Goal: Transaction & Acquisition: Obtain resource

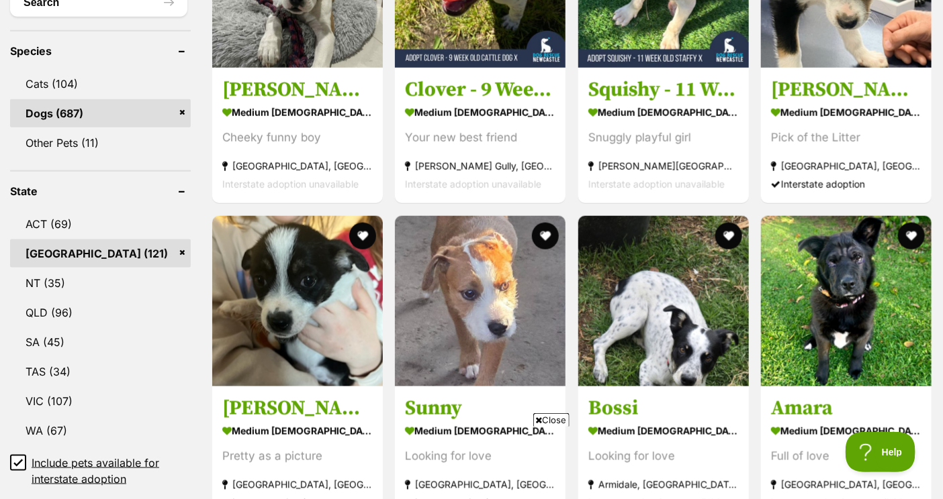
scroll to position [808, 0]
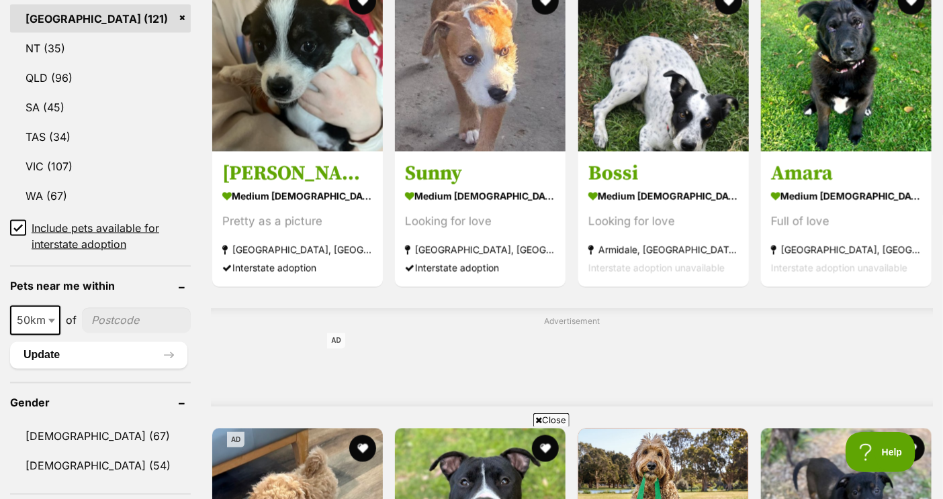
click at [20, 224] on icon at bounding box center [17, 228] width 9 height 9
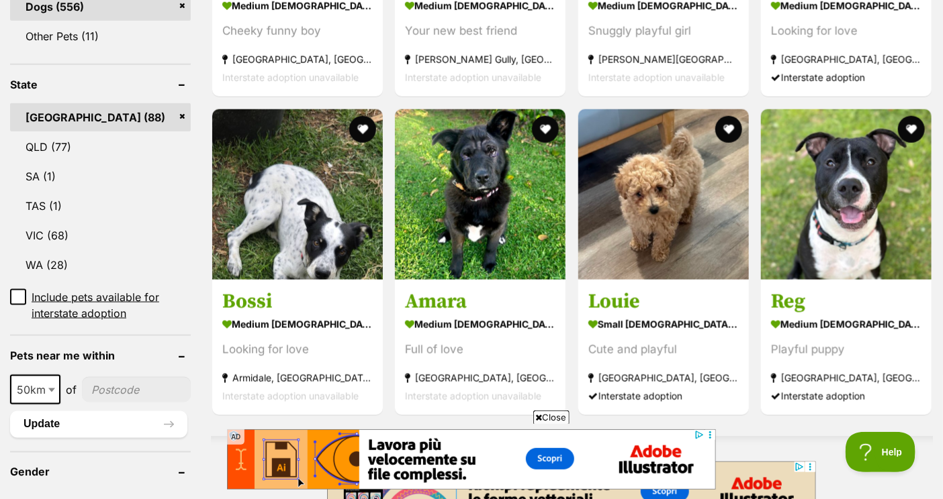
scroll to position [93, 0]
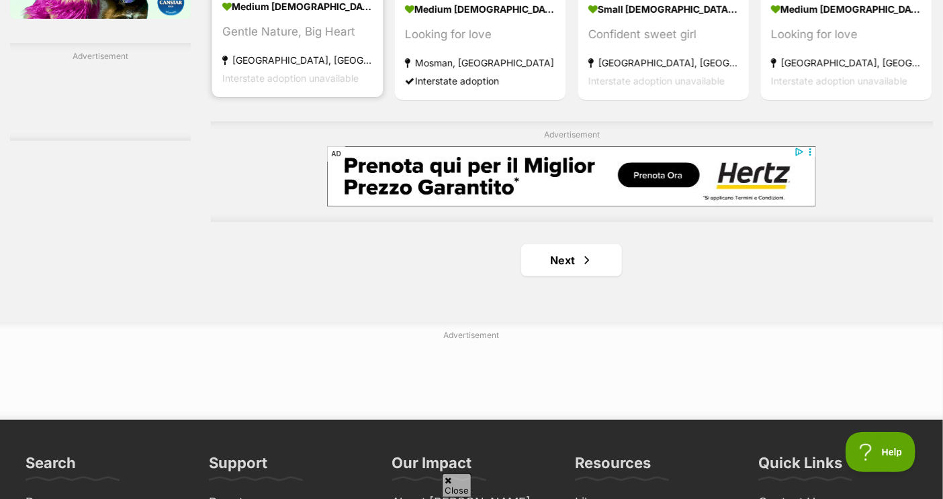
scroll to position [2217, 0]
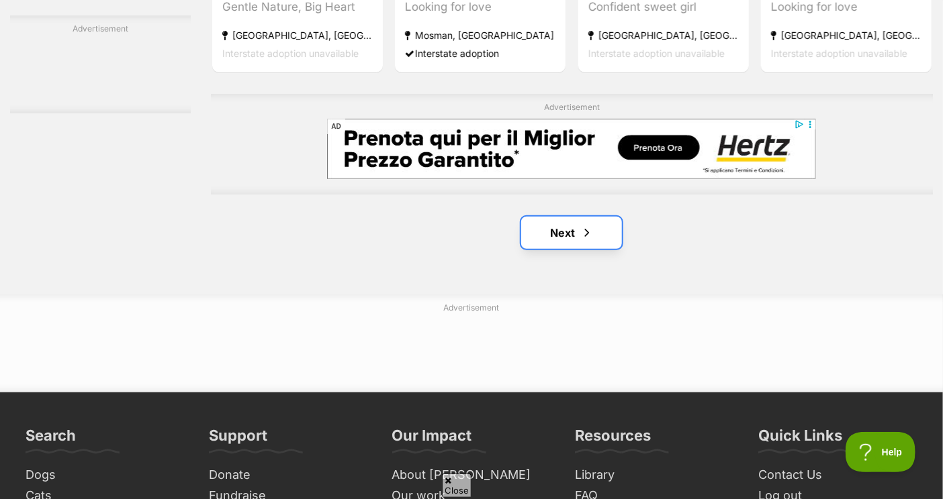
click at [553, 228] on link "Next" at bounding box center [571, 233] width 101 height 32
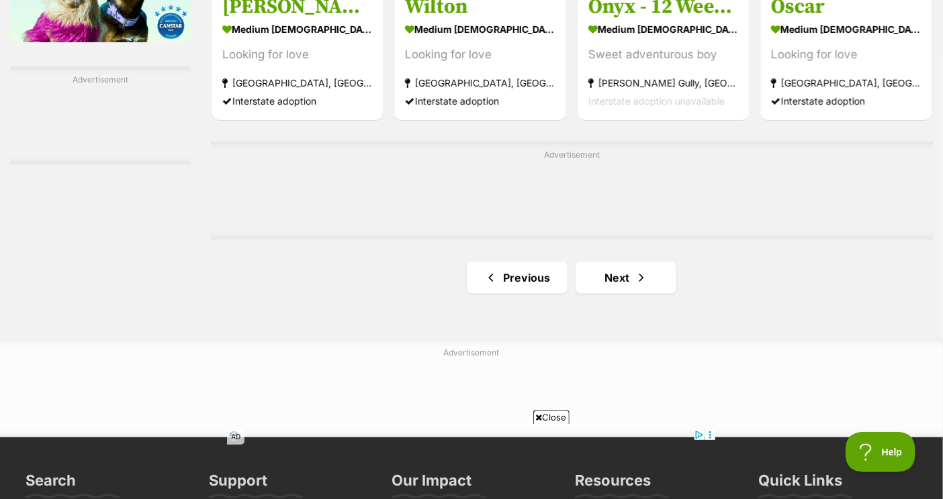
scroll to position [2225, 0]
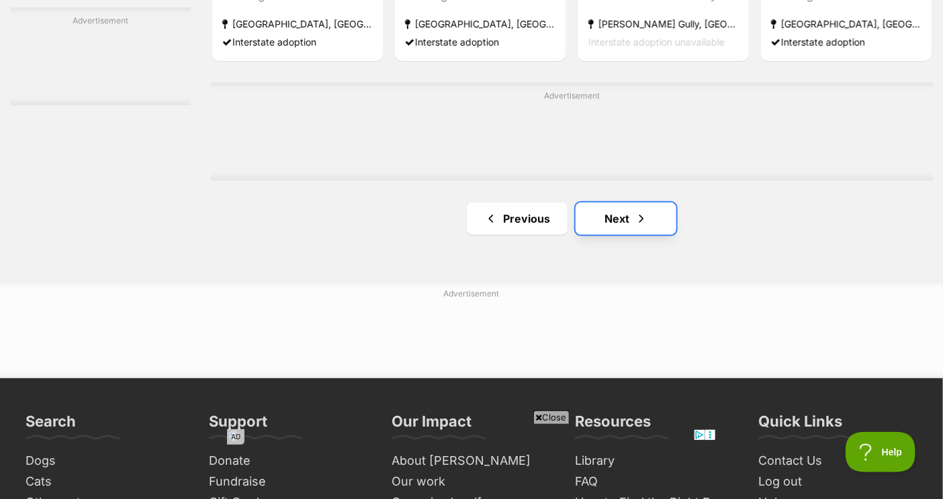
click at [616, 221] on link "Next" at bounding box center [625, 219] width 101 height 32
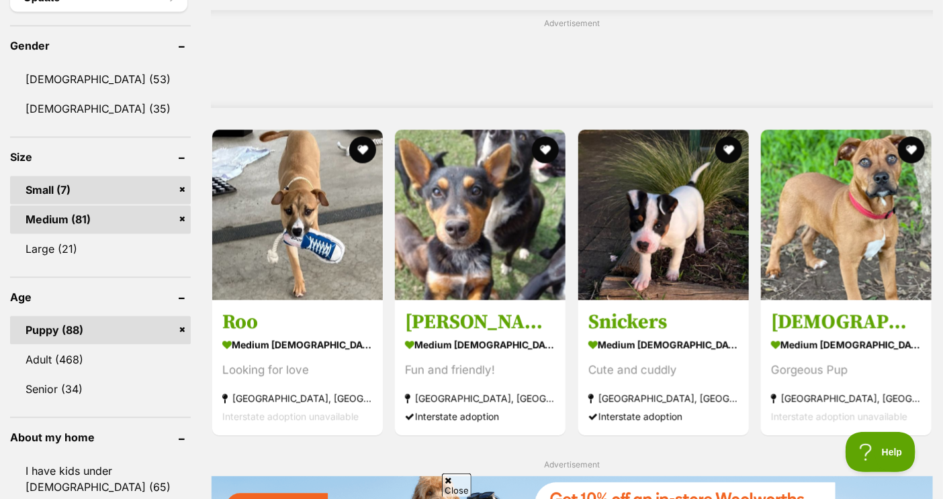
scroll to position [1114, 0]
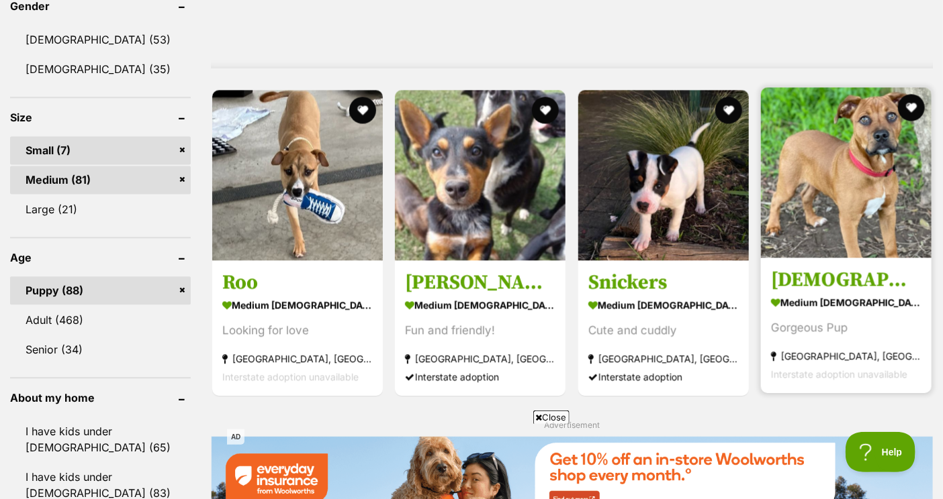
click at [790, 307] on strong "medium [DEMOGRAPHIC_DATA] Dog" at bounding box center [846, 302] width 150 height 19
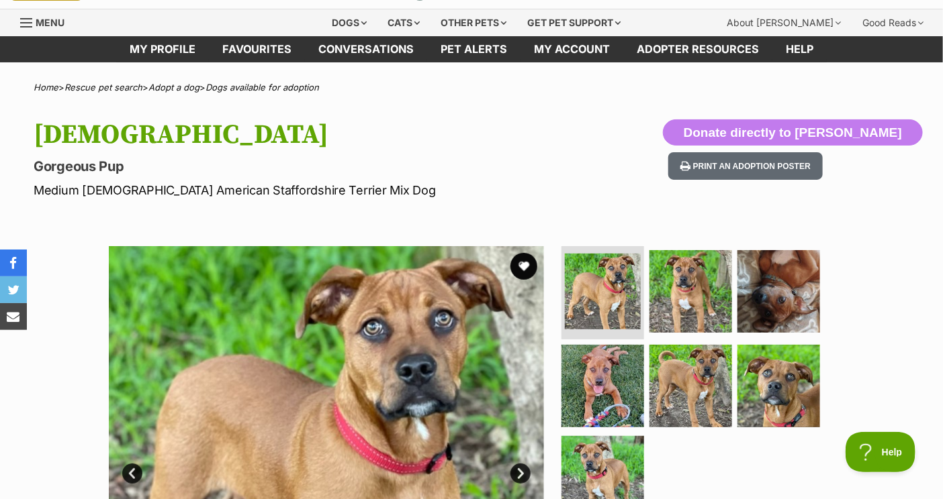
scroll to position [57, 0]
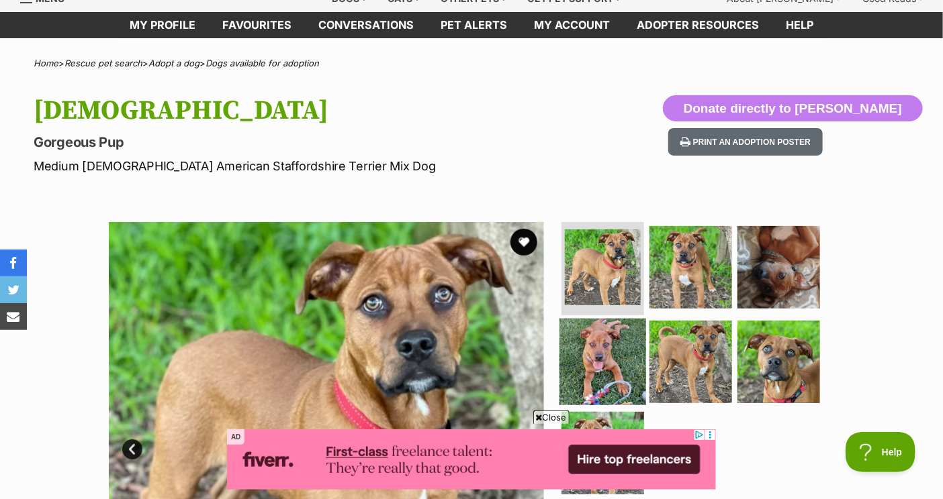
click at [607, 348] on img at bounding box center [602, 362] width 87 height 87
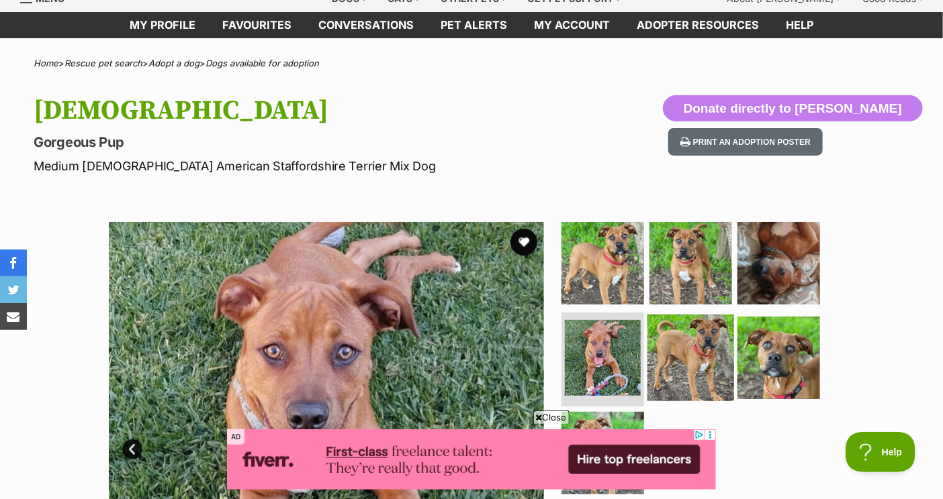
click at [673, 359] on img at bounding box center [690, 358] width 87 height 87
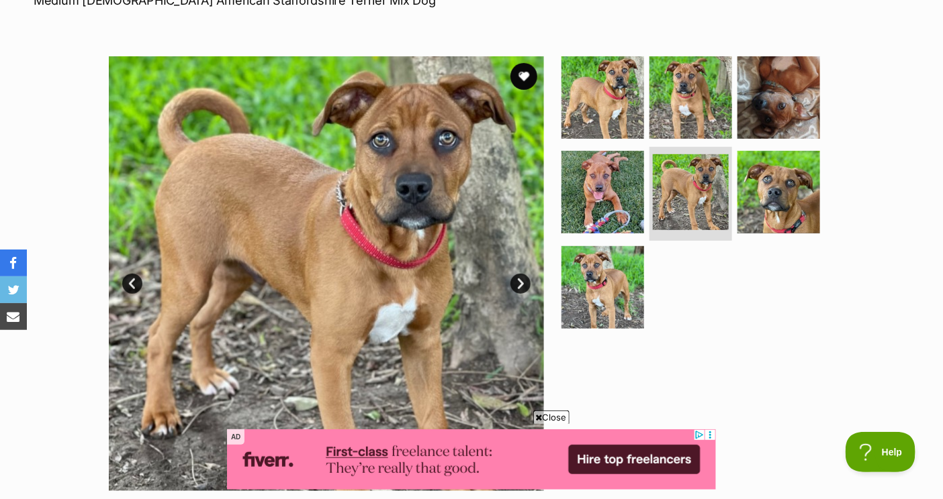
scroll to position [199, 0]
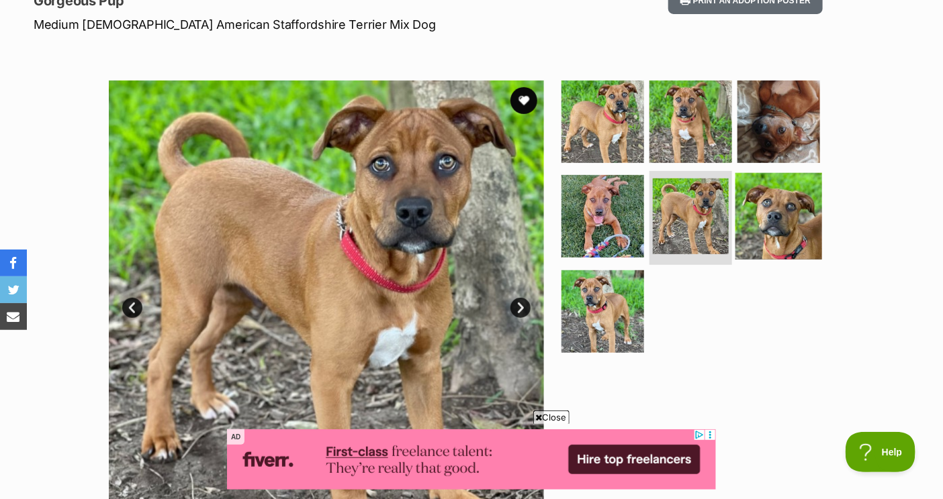
click at [762, 207] on img at bounding box center [778, 216] width 87 height 87
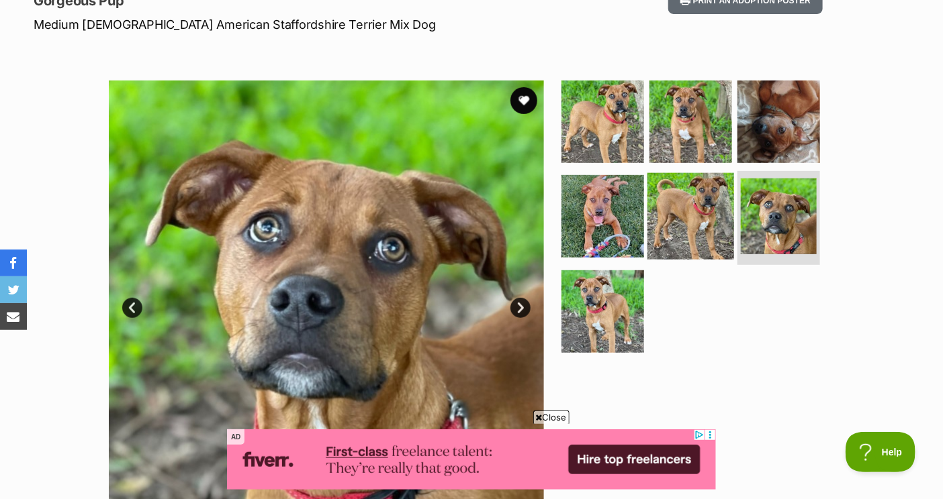
click at [673, 222] on img at bounding box center [690, 216] width 87 height 87
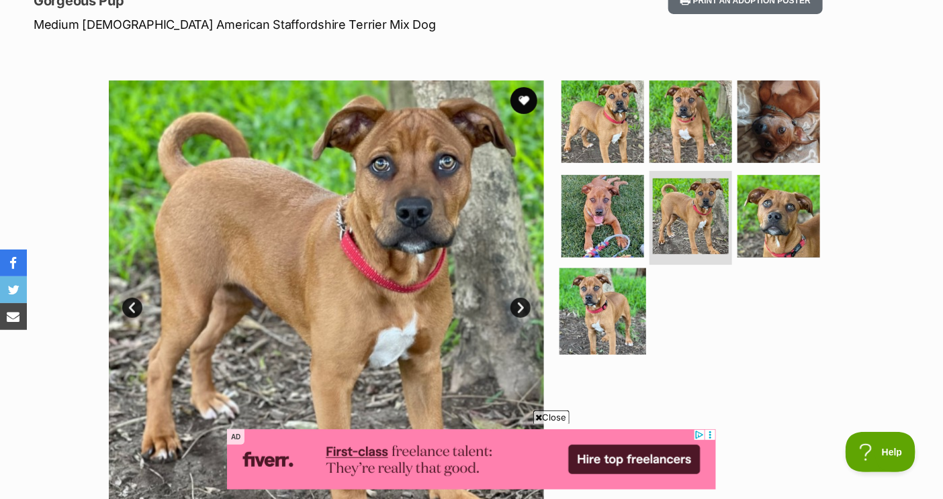
click at [603, 307] on img at bounding box center [602, 312] width 87 height 87
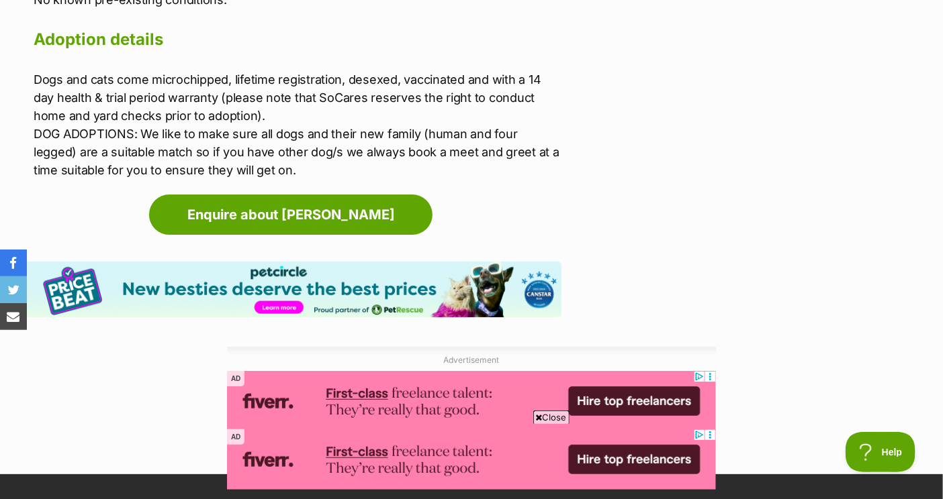
scroll to position [2016, 0]
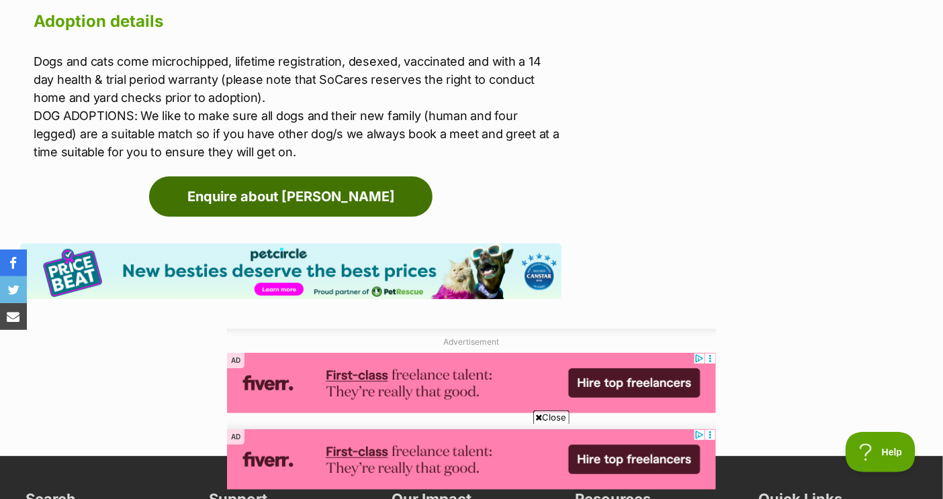
click at [371, 186] on link "Enquire about Zeus" at bounding box center [290, 197] width 283 height 40
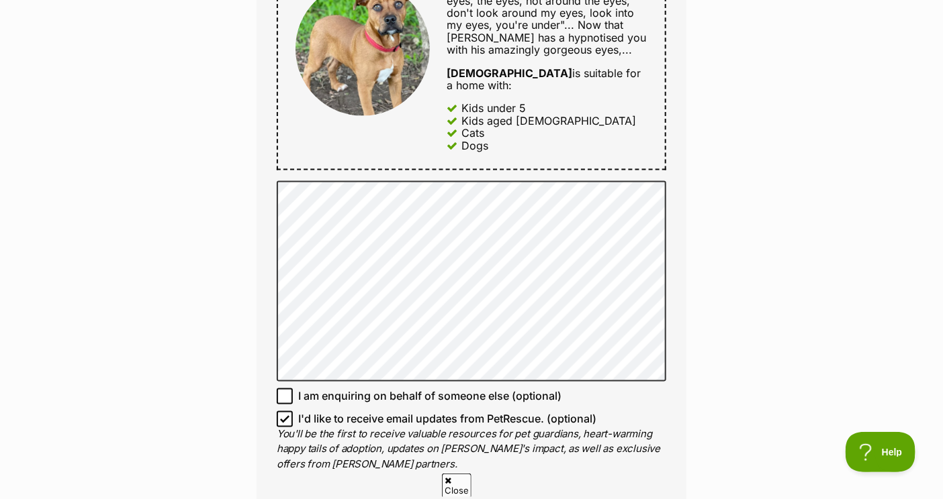
scroll to position [818, 0]
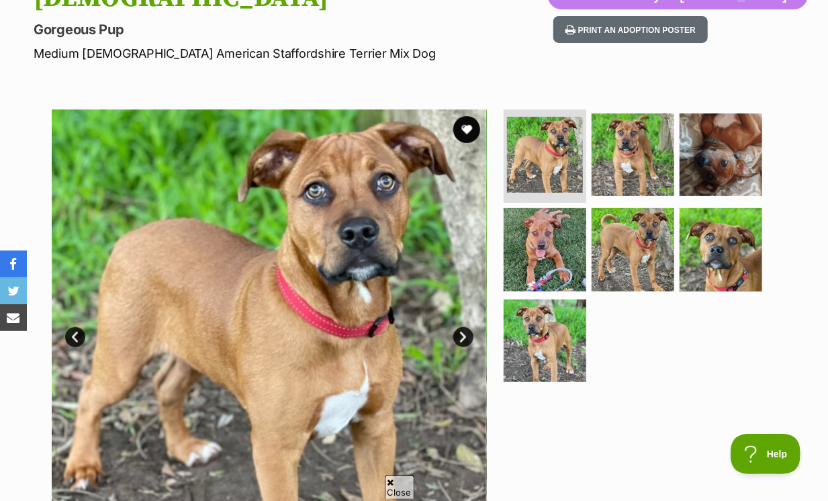
scroll to position [203, 0]
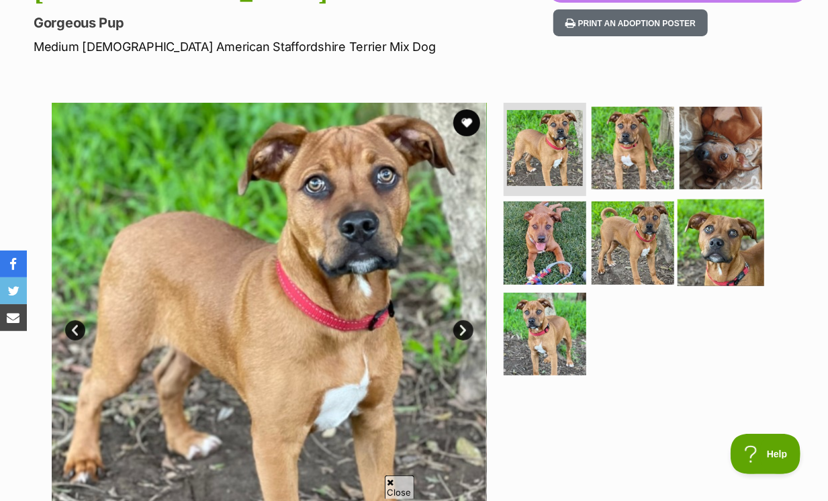
click at [681, 217] on img at bounding box center [720, 242] width 87 height 87
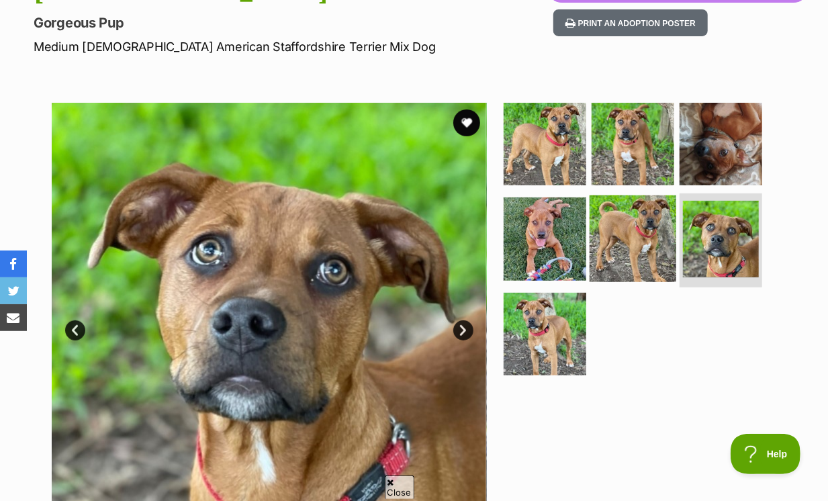
click at [636, 215] on img at bounding box center [632, 238] width 87 height 87
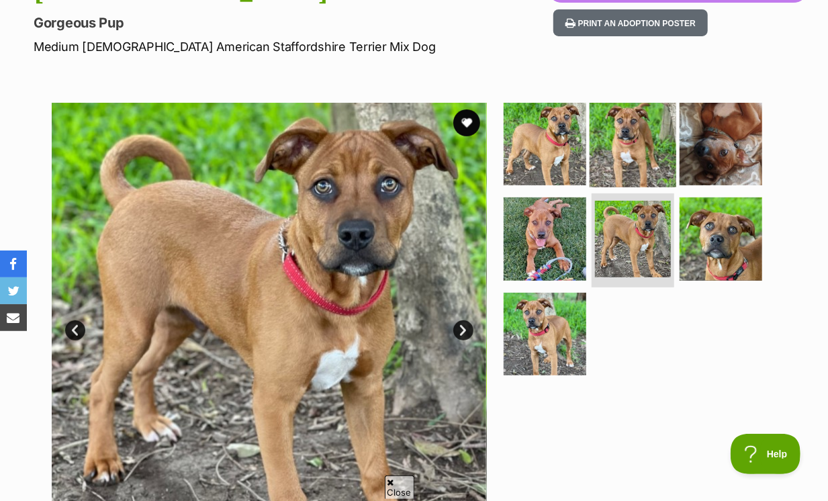
click at [634, 130] on img at bounding box center [632, 143] width 87 height 87
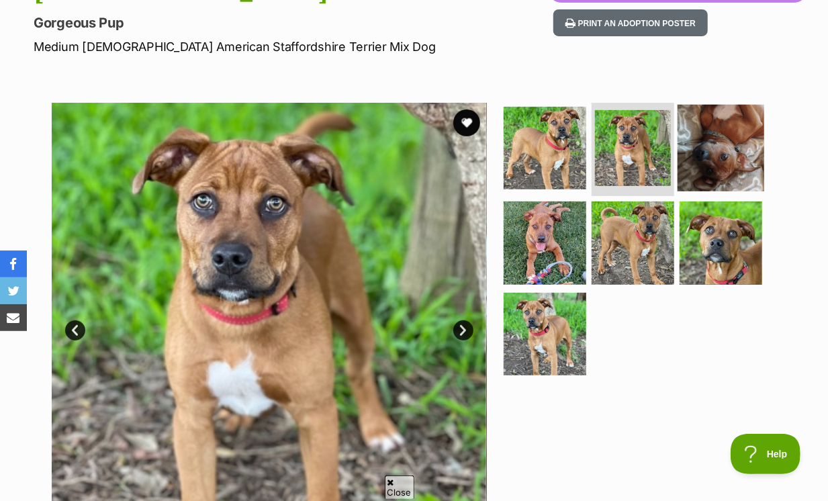
click at [716, 128] on img at bounding box center [720, 147] width 87 height 87
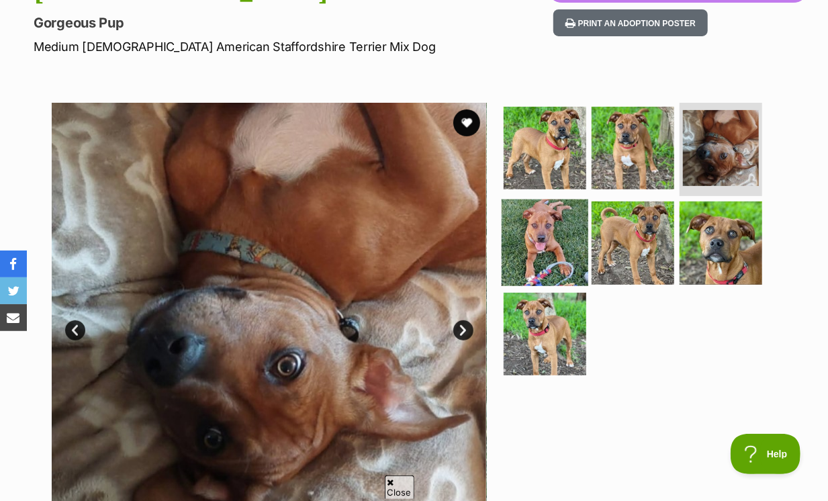
click at [561, 210] on img at bounding box center [544, 242] width 87 height 87
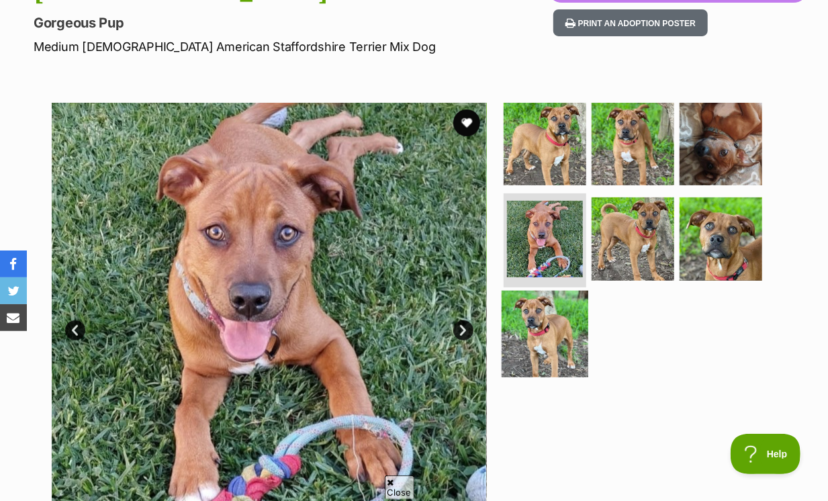
click at [553, 296] on img at bounding box center [544, 334] width 87 height 87
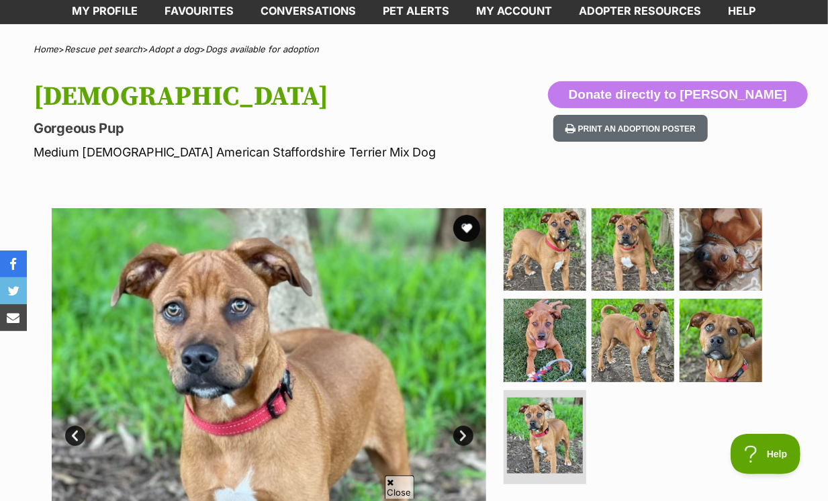
scroll to position [117, 0]
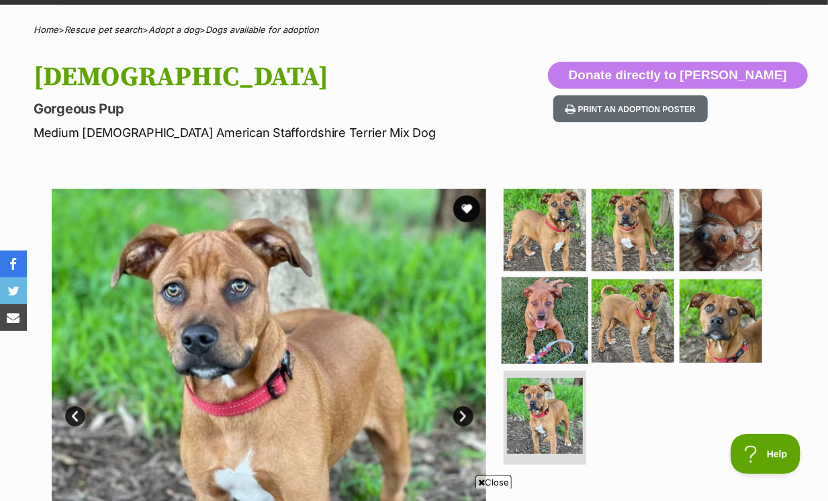
click at [565, 295] on img at bounding box center [544, 320] width 87 height 87
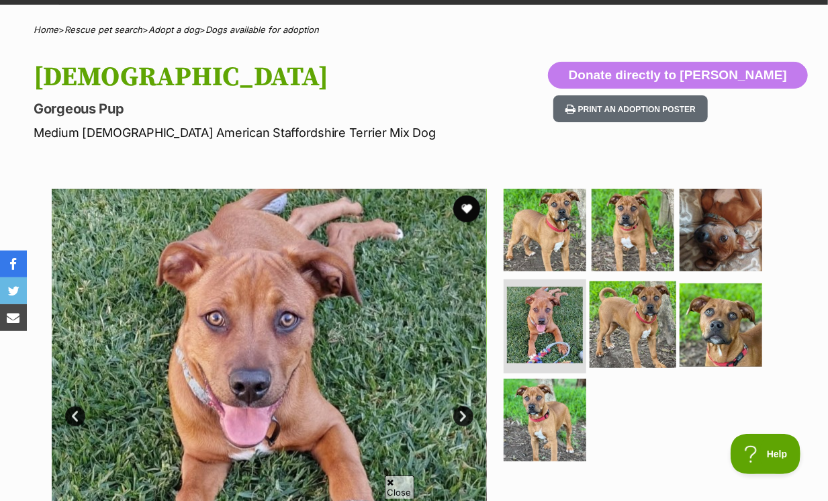
click at [657, 311] on img at bounding box center [632, 324] width 87 height 87
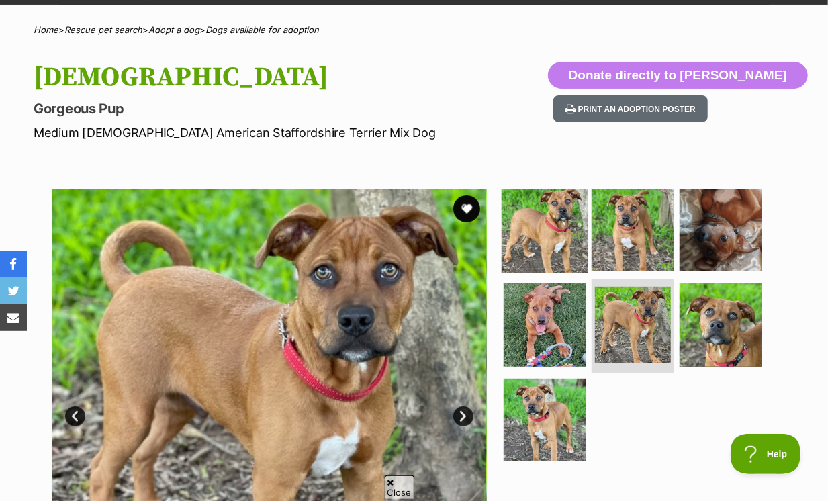
click at [582, 205] on img at bounding box center [544, 229] width 87 height 87
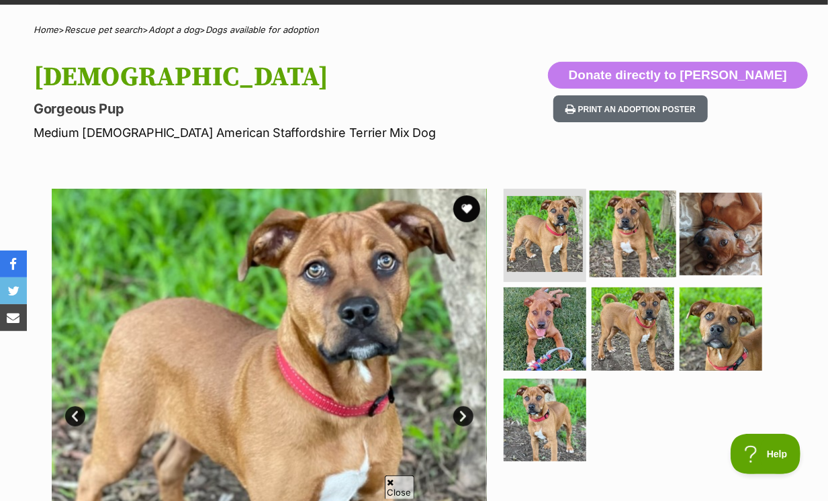
click at [634, 224] on img at bounding box center [632, 233] width 87 height 87
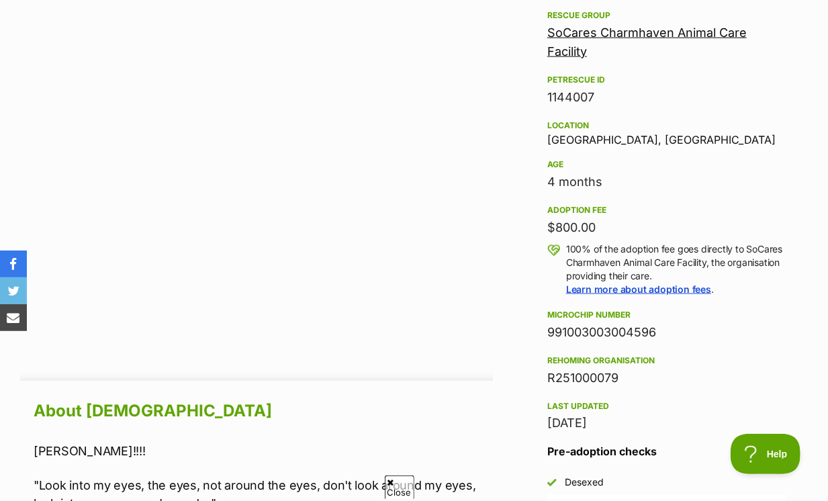
scroll to position [595, 0]
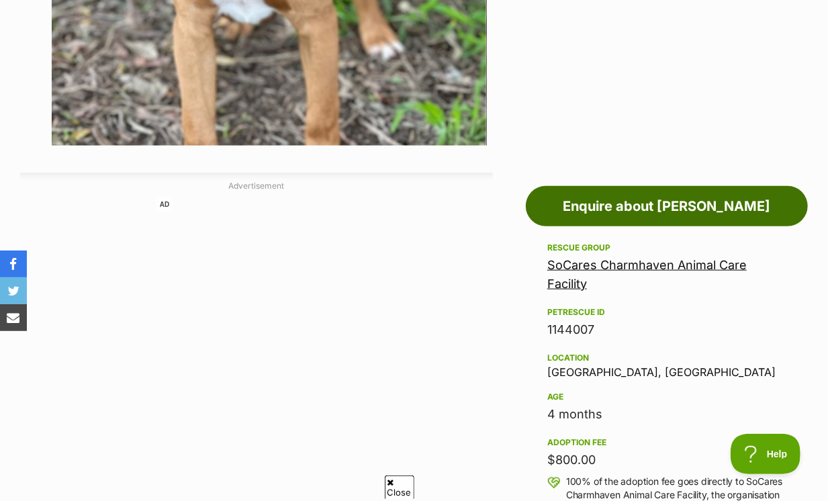
click at [591, 186] on link "Enquire about [PERSON_NAME]" at bounding box center [667, 206] width 282 height 40
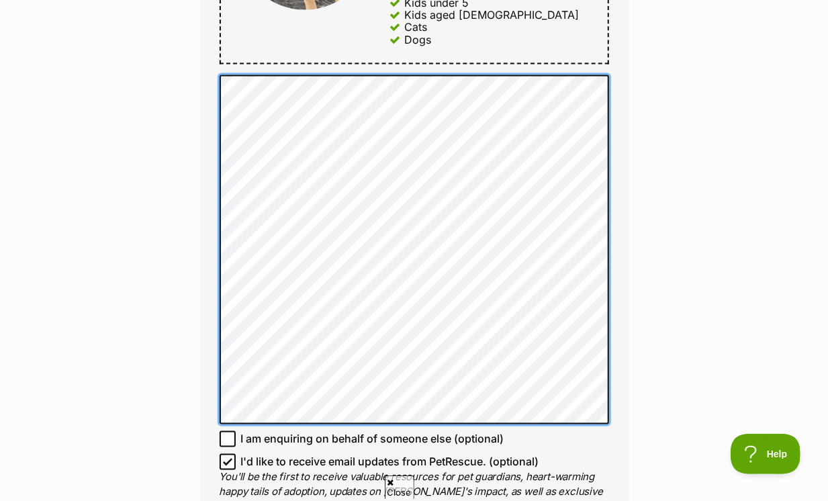
scroll to position [965, 0]
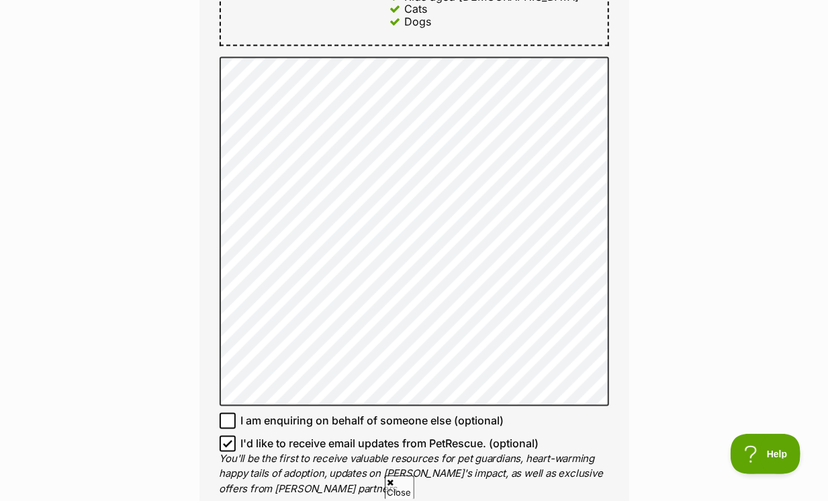
click at [228, 441] on icon at bounding box center [228, 444] width 8 height 6
click at [228, 436] on input "I'd like to receive email updates from PetRescue. (optional)" at bounding box center [228, 444] width 16 height 16
checkbox input "false"
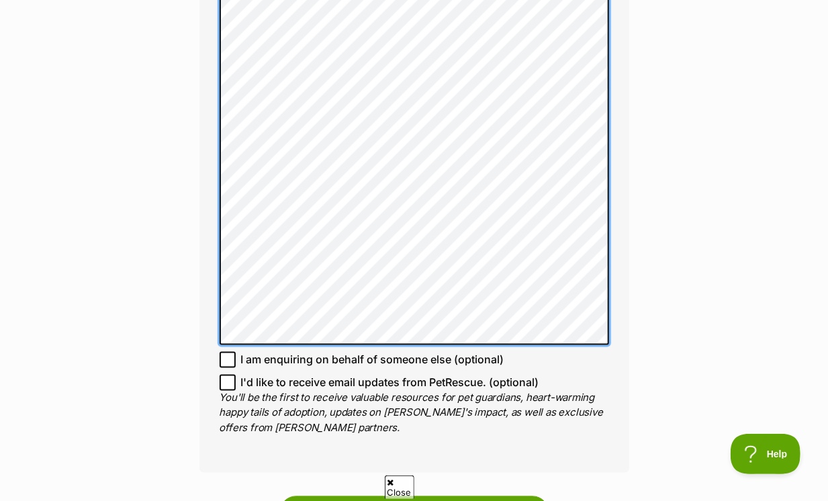
scroll to position [1027, 0]
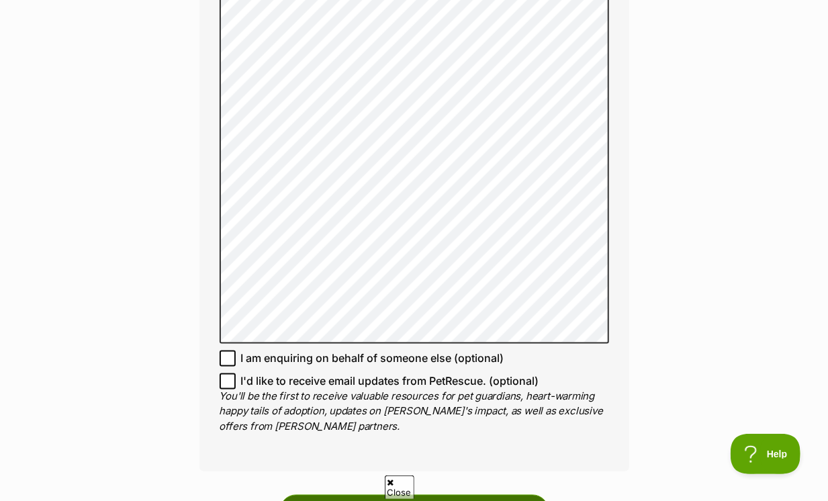
click at [376, 495] on input "Send enquiry" at bounding box center [414, 510] width 269 height 31
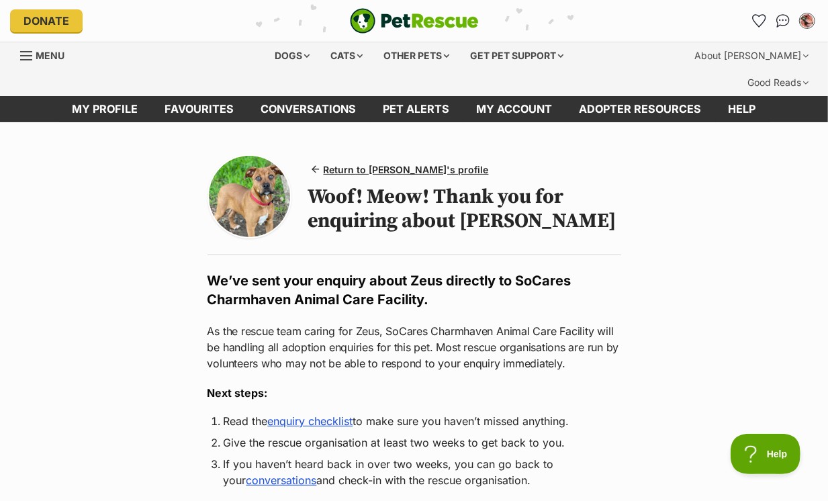
click at [420, 21] on img "PetRescue" at bounding box center [414, 21] width 129 height 26
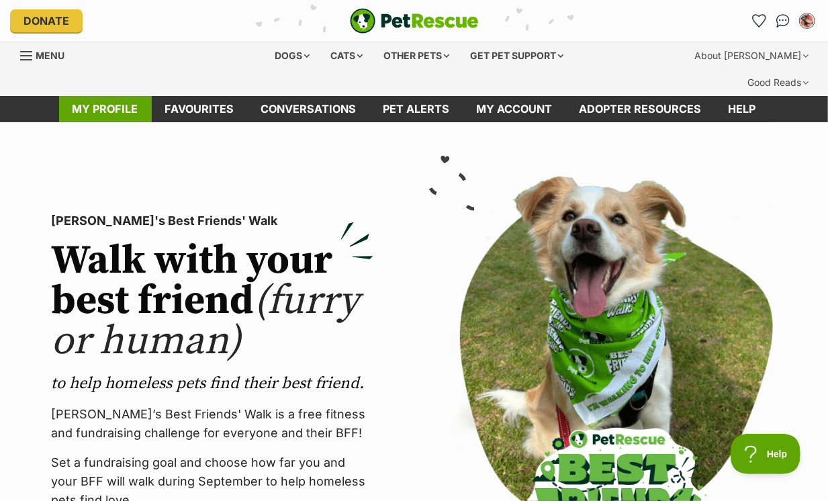
click at [117, 96] on link "My profile" at bounding box center [105, 109] width 93 height 26
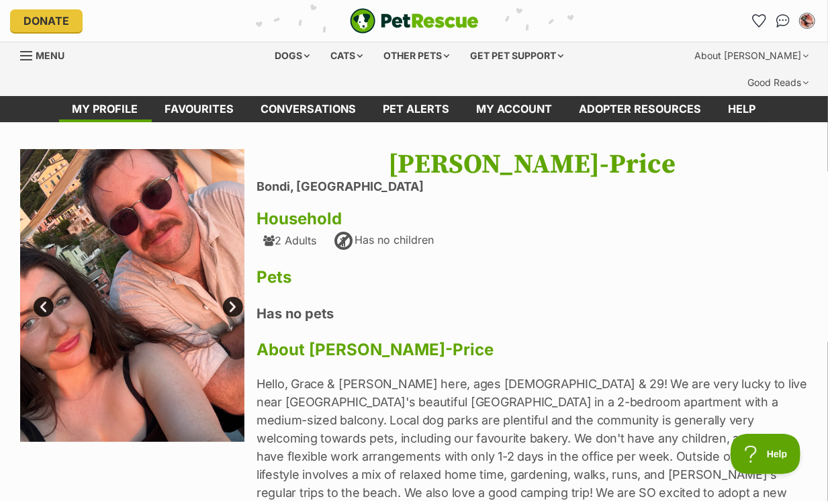
click at [232, 297] on link "Next" at bounding box center [233, 307] width 20 height 20
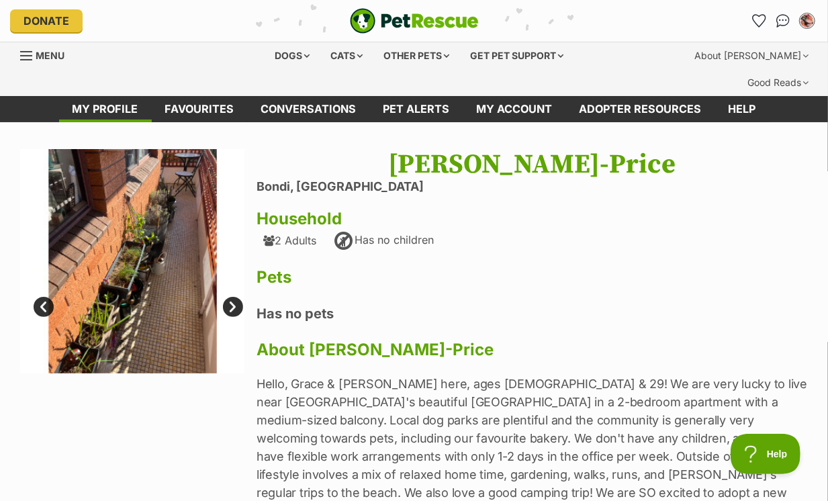
click at [232, 297] on link "Next" at bounding box center [233, 307] width 20 height 20
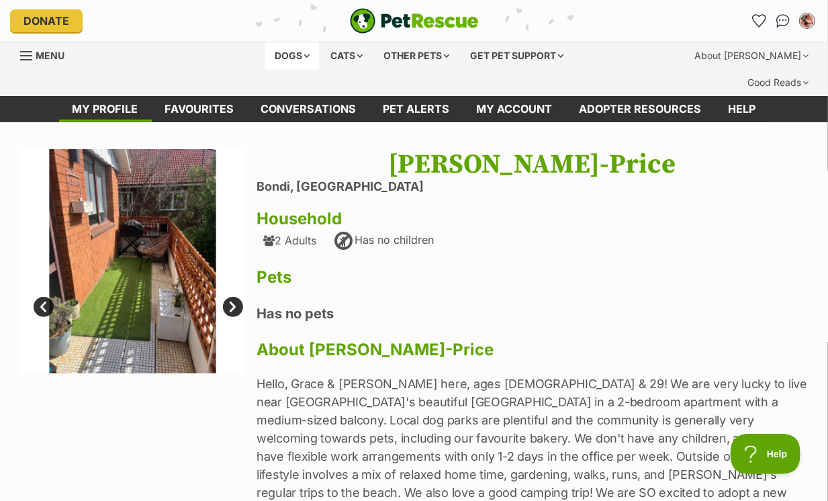
click at [295, 54] on div "Dogs" at bounding box center [292, 55] width 54 height 27
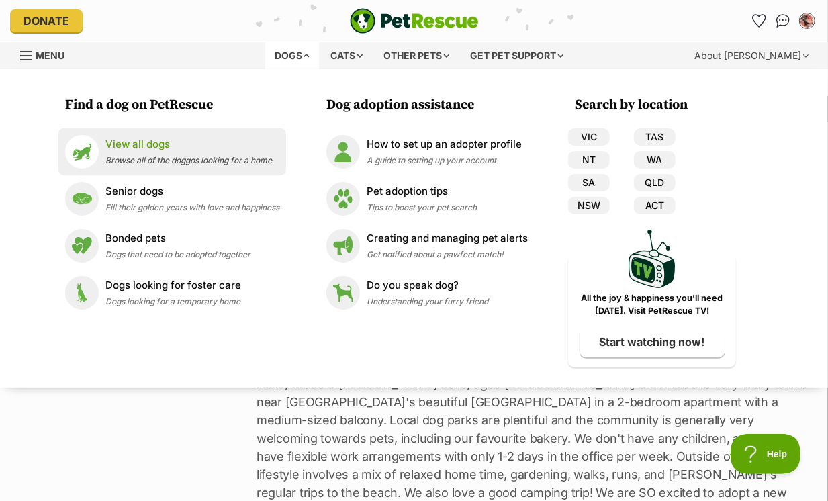
click at [251, 162] on span "Browse all of the doggos looking for a home" at bounding box center [188, 160] width 166 height 10
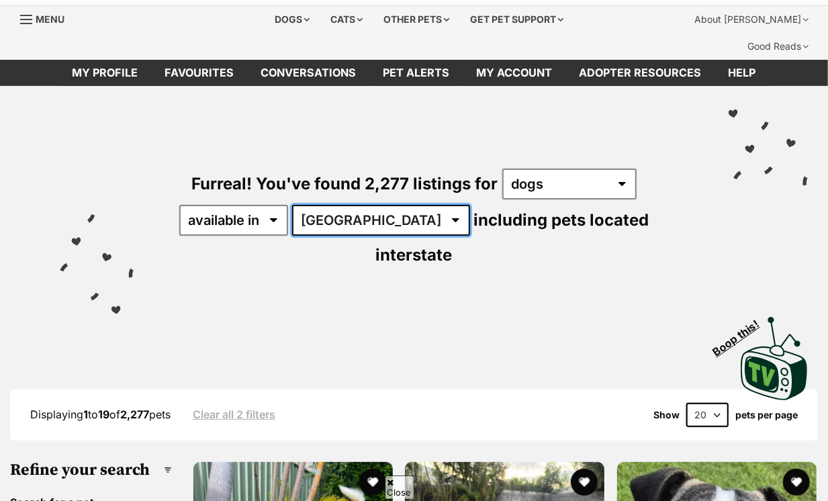
click at [327, 205] on select "[GEOGRAPHIC_DATA] [GEOGRAPHIC_DATA] [GEOGRAPHIC_DATA] [GEOGRAPHIC_DATA] [GEOGRA…" at bounding box center [381, 220] width 178 height 31
select select "NSW"
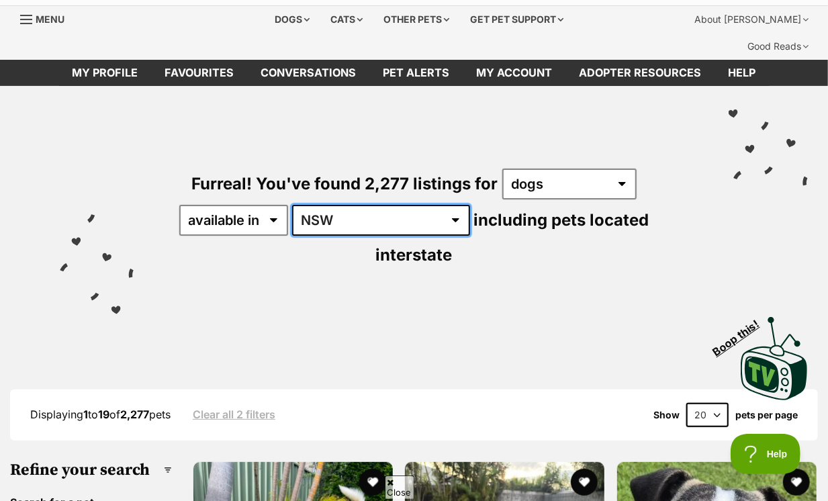
click at [294, 205] on select "[GEOGRAPHIC_DATA] [GEOGRAPHIC_DATA] [GEOGRAPHIC_DATA] [GEOGRAPHIC_DATA] [GEOGRA…" at bounding box center [381, 220] width 178 height 31
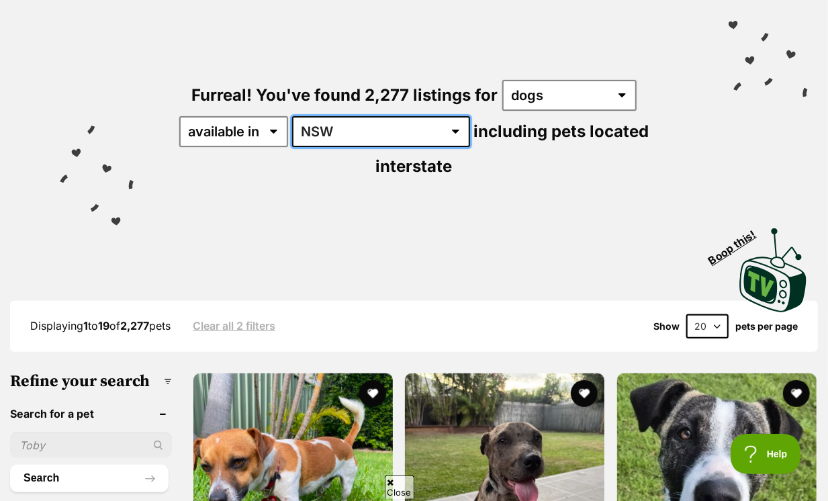
scroll to position [300, 0]
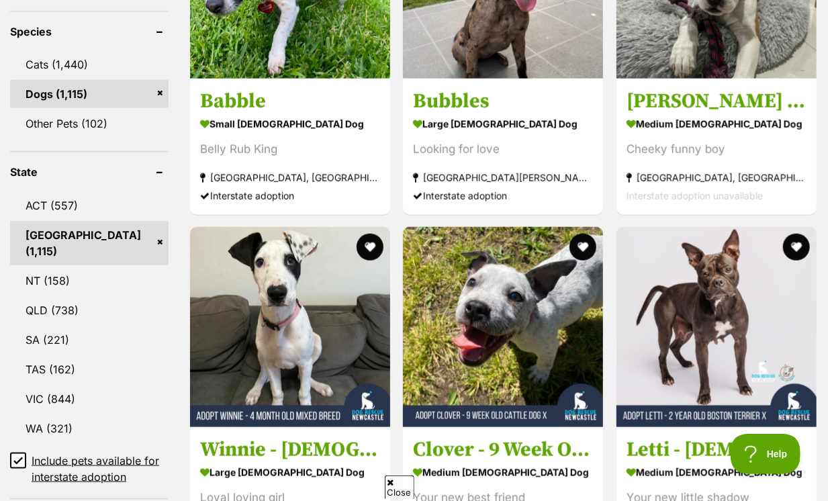
scroll to position [668, 0]
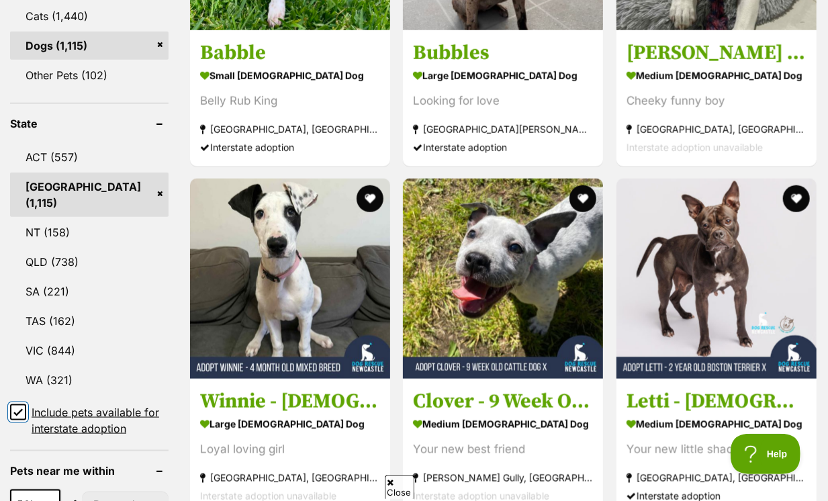
click at [12, 404] on input "Include pets available for interstate adoption" at bounding box center [18, 412] width 16 height 16
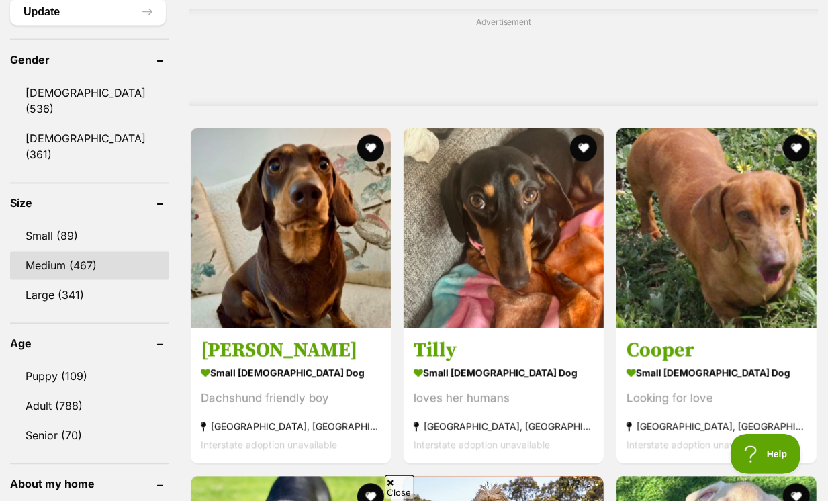
scroll to position [1209, 0]
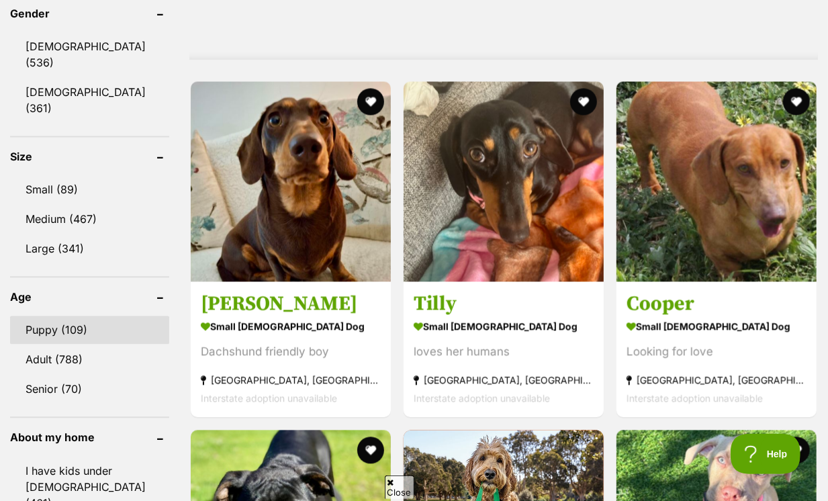
click at [48, 316] on link "Puppy (109)" at bounding box center [89, 330] width 159 height 28
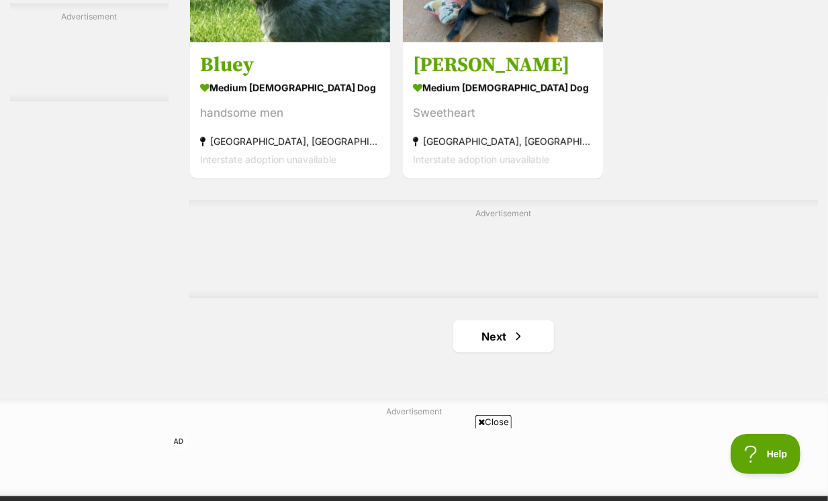
scroll to position [2976, 0]
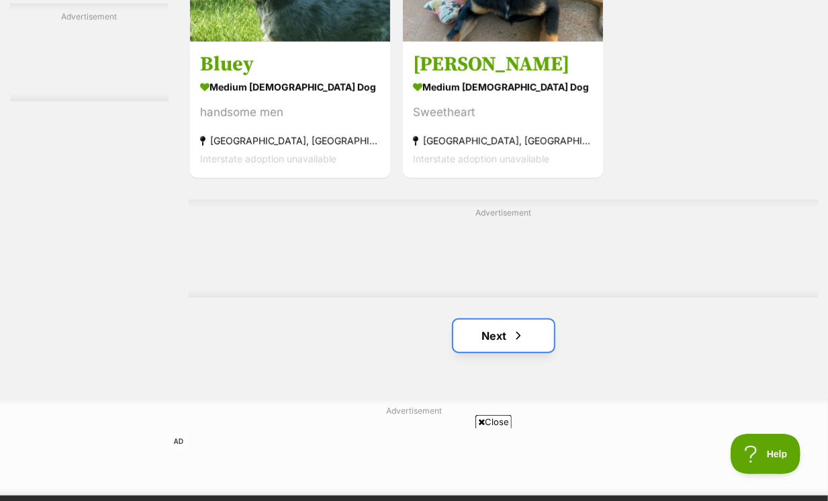
click at [489, 320] on link "Next" at bounding box center [503, 336] width 101 height 32
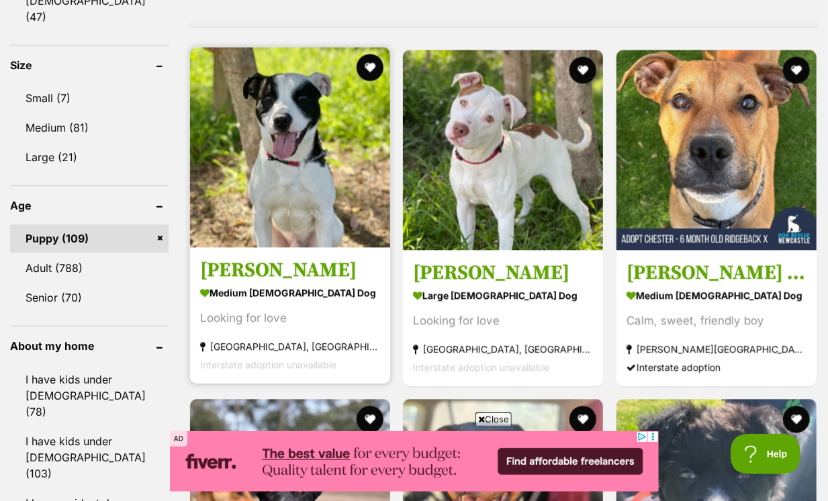
scroll to position [1231, 0]
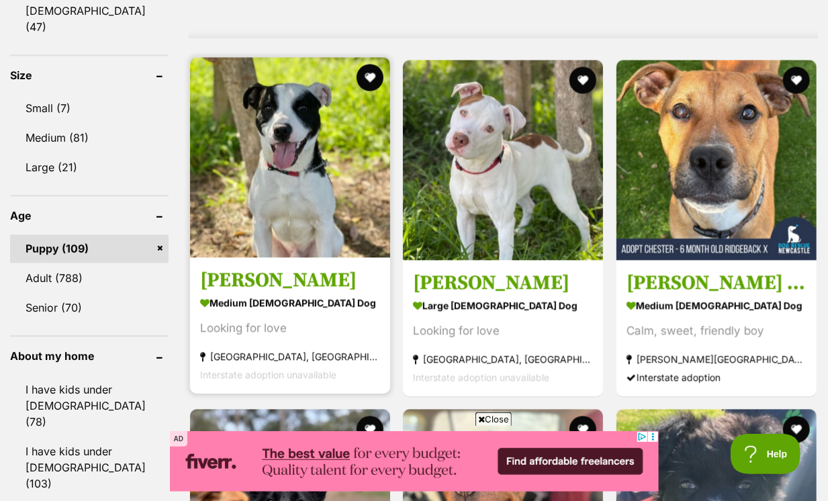
click at [350, 293] on strong "medium male Dog" at bounding box center [290, 302] width 180 height 19
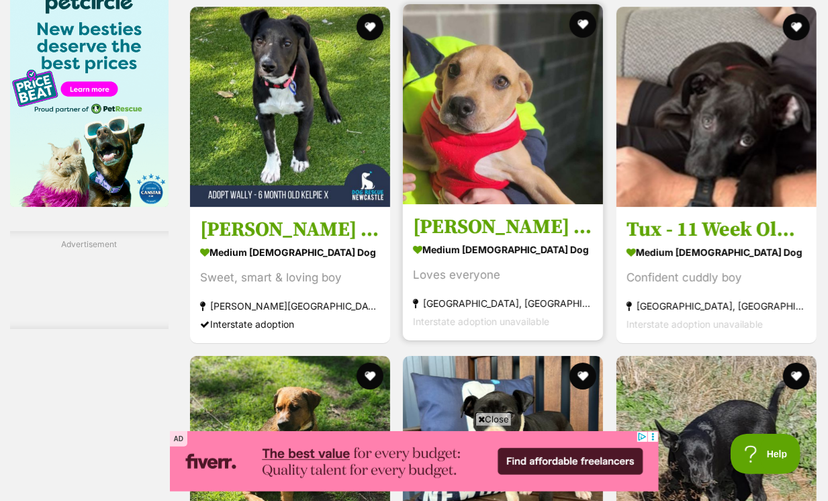
scroll to position [2050, 0]
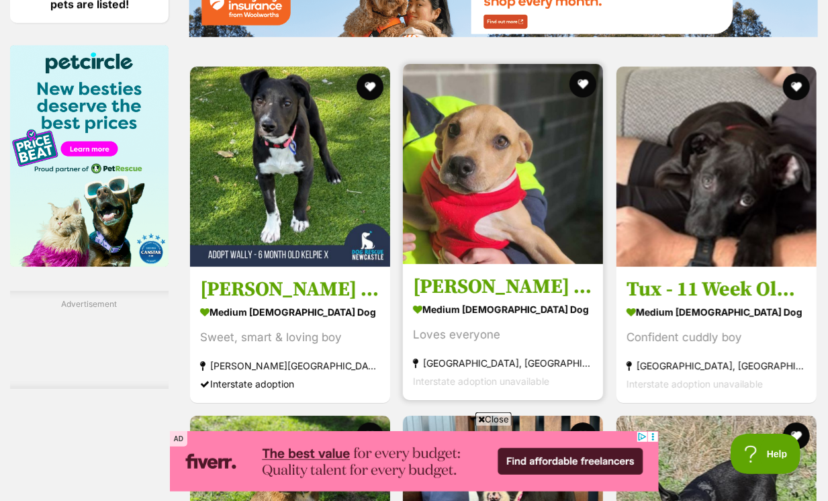
click at [491, 222] on img at bounding box center [503, 164] width 200 height 200
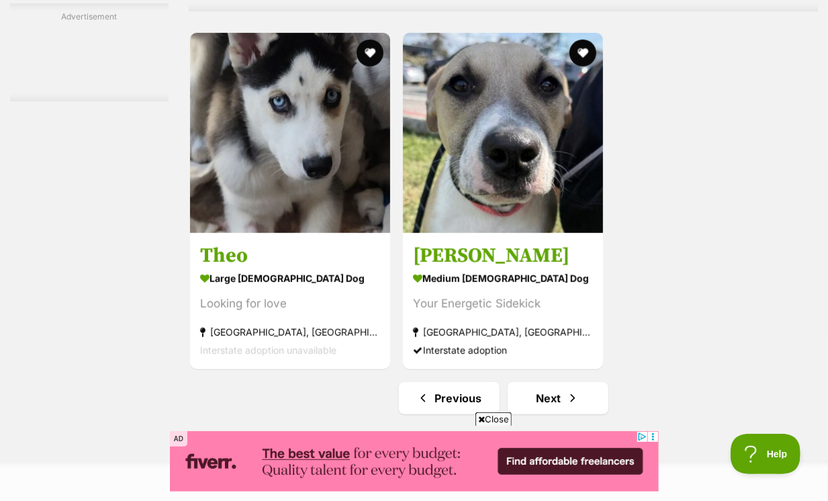
scroll to position [2907, 0]
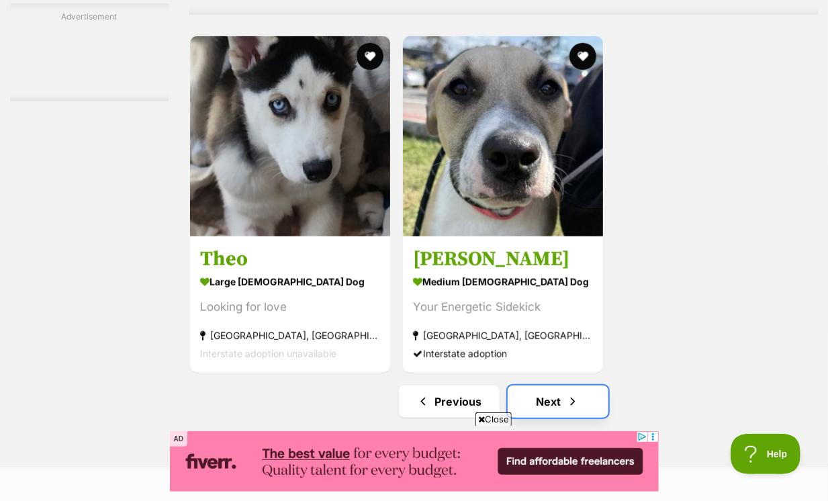
click at [548, 385] on link "Next" at bounding box center [558, 401] width 101 height 32
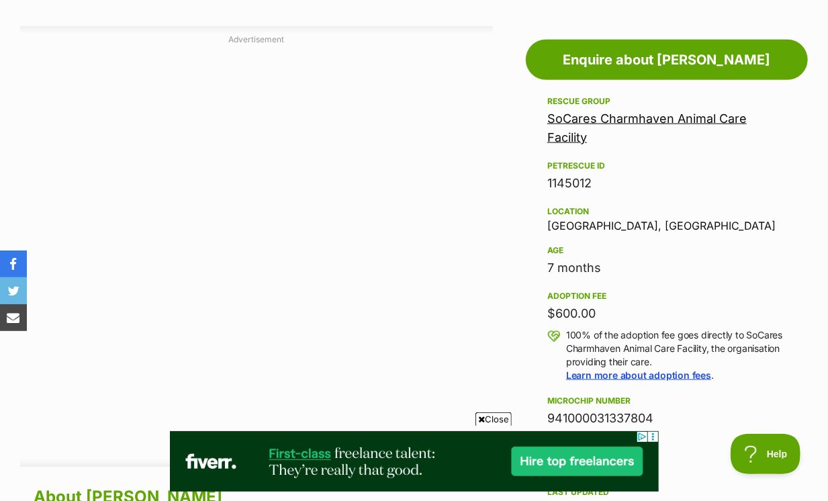
scroll to position [1183, 0]
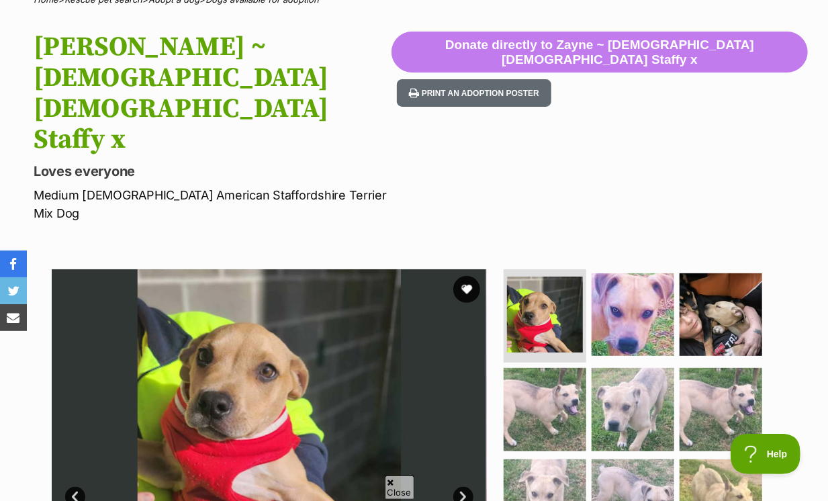
scroll to position [191, 0]
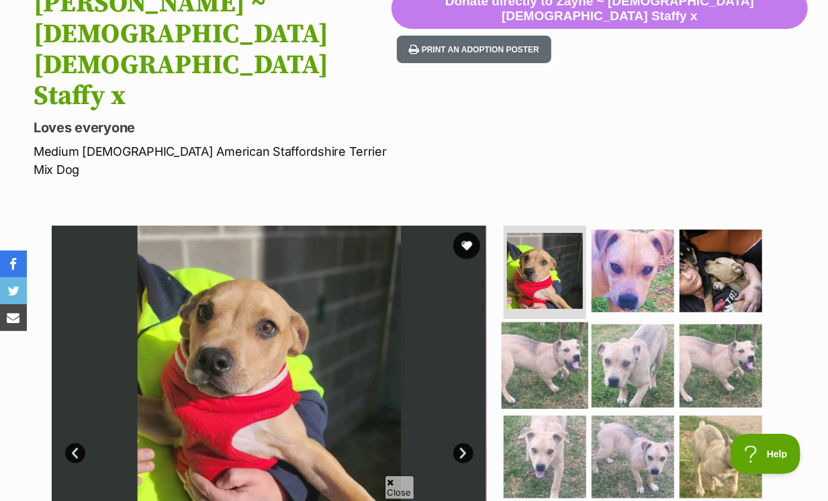
click at [534, 322] on img at bounding box center [544, 365] width 87 height 87
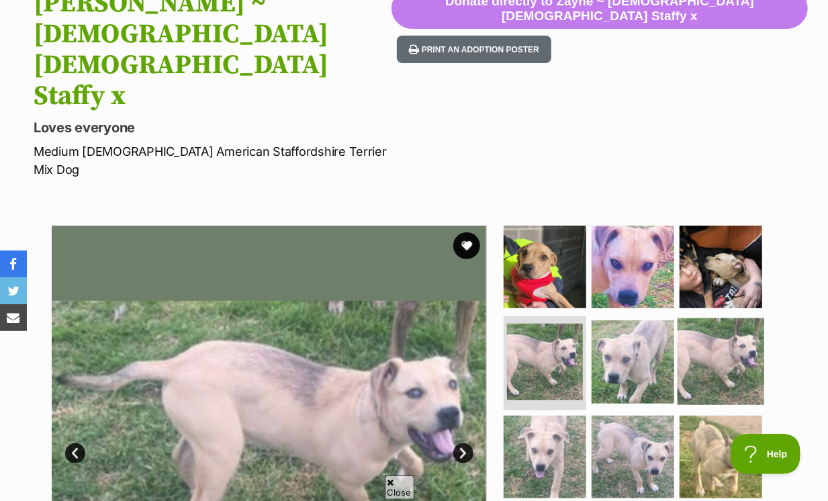
click at [710, 318] on img at bounding box center [720, 361] width 87 height 87
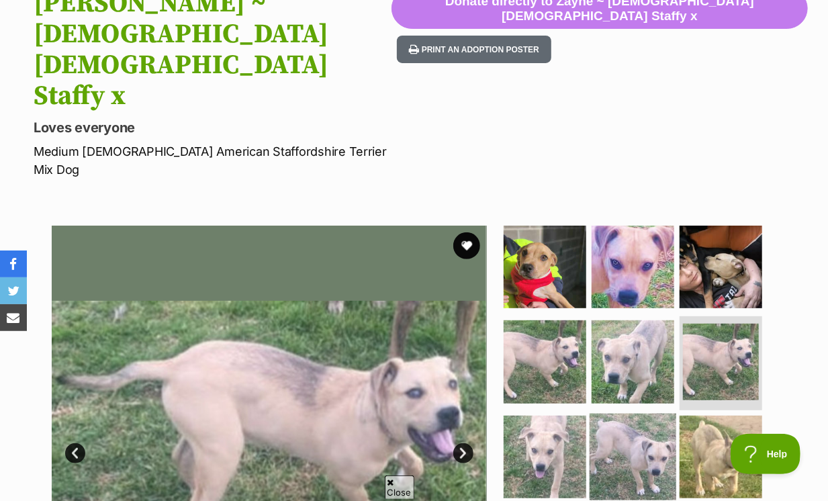
click at [661, 414] on img at bounding box center [632, 457] width 87 height 87
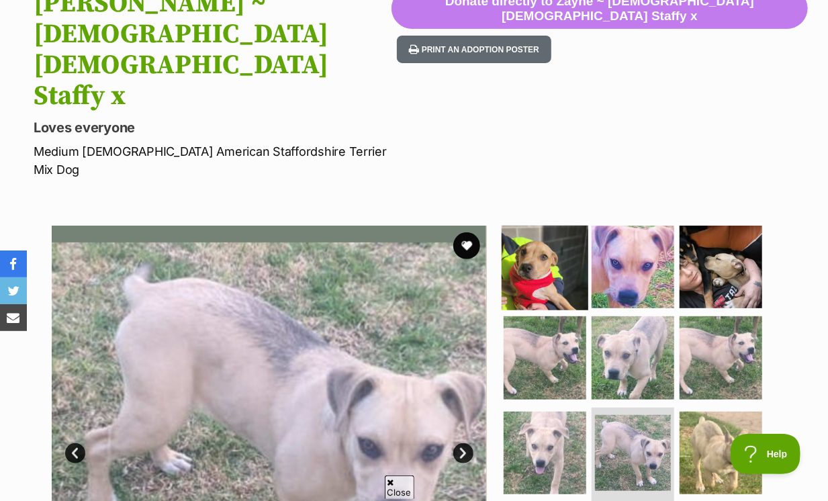
click at [564, 223] on img at bounding box center [544, 266] width 87 height 87
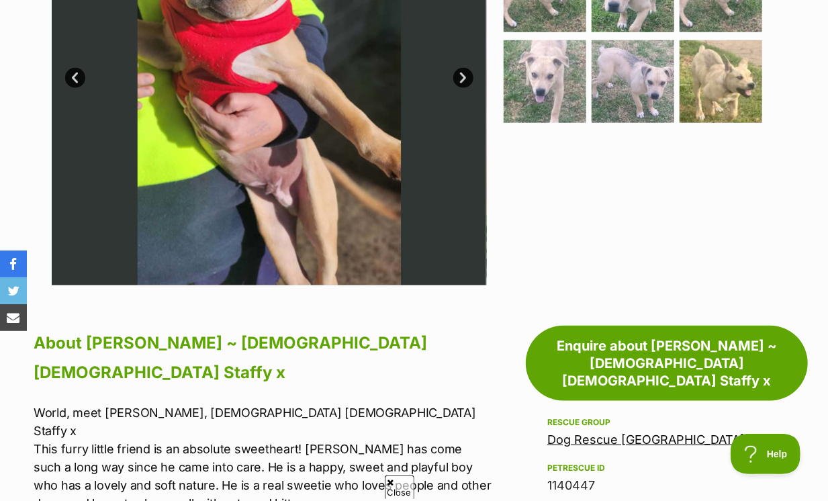
scroll to position [709, 0]
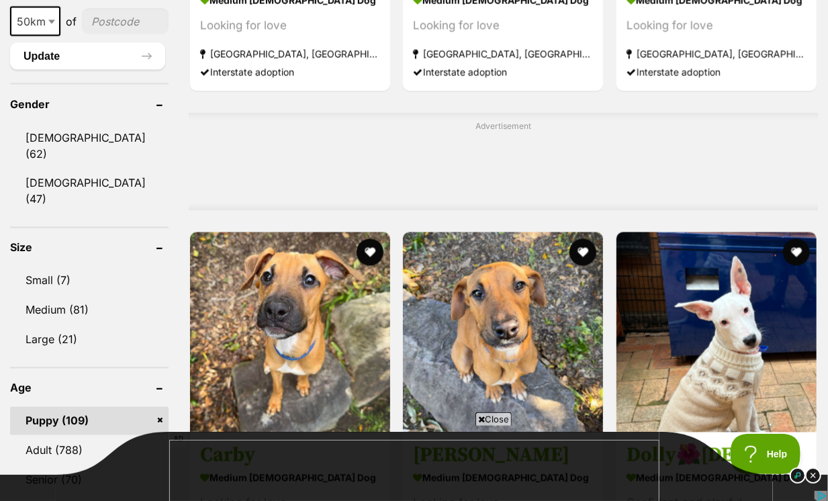
scroll to position [1151, 0]
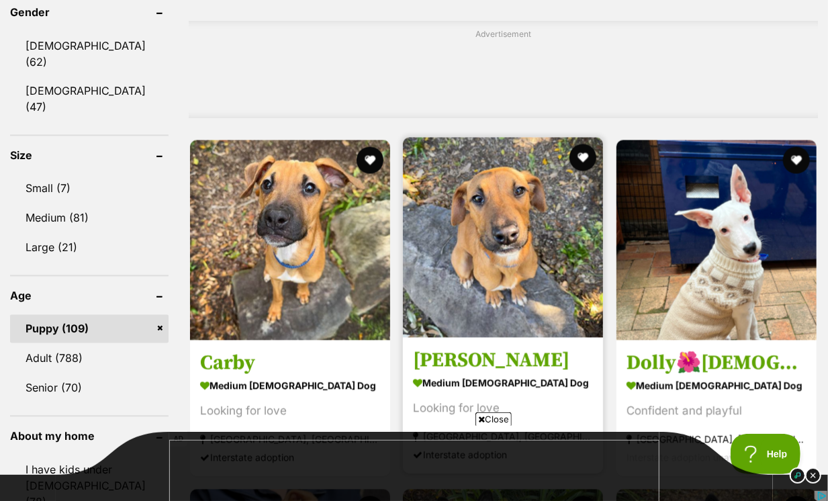
click at [460, 287] on img at bounding box center [503, 238] width 200 height 200
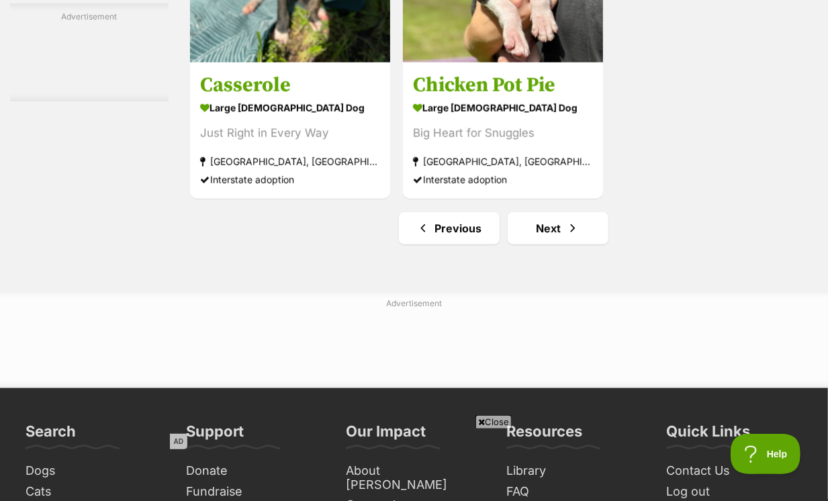
scroll to position [3111, 0]
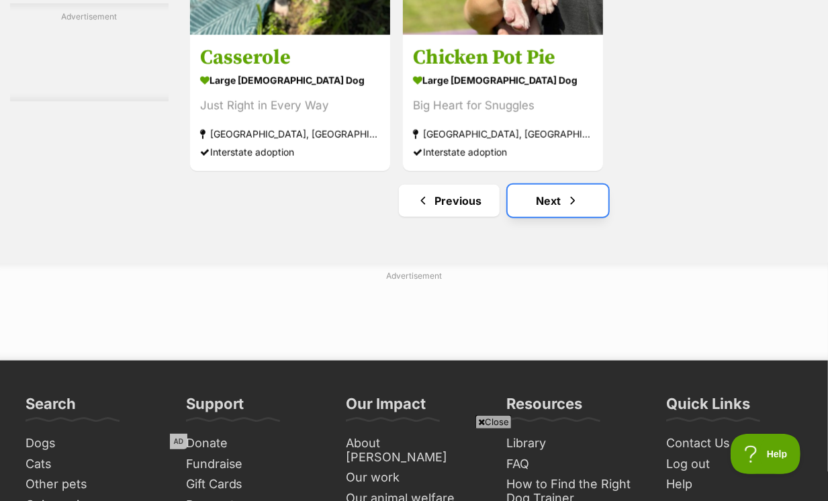
click at [523, 186] on link "Next" at bounding box center [558, 201] width 101 height 32
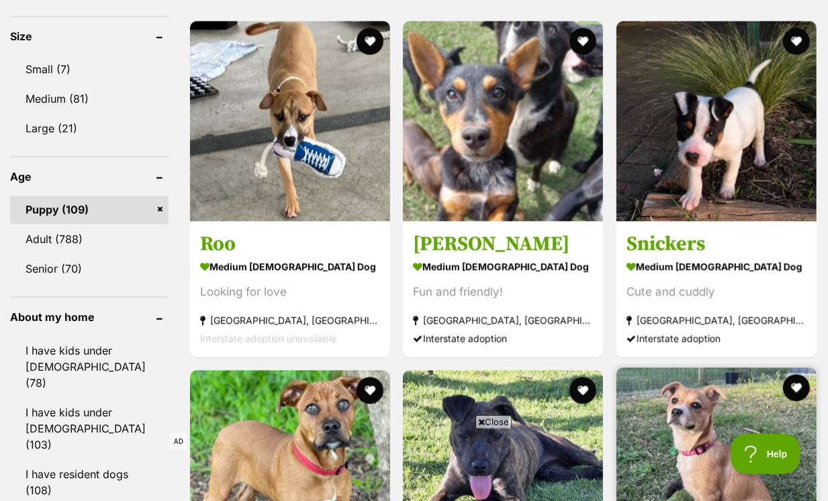
scroll to position [1212, 0]
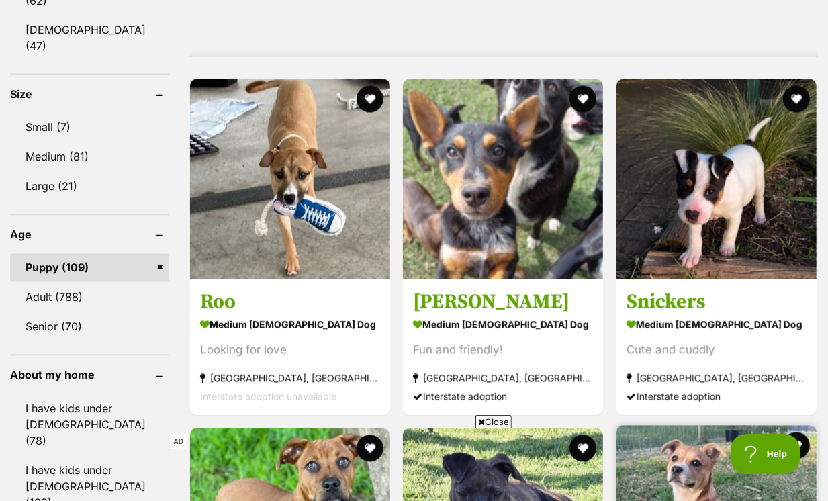
click at [663, 191] on img at bounding box center [716, 179] width 200 height 200
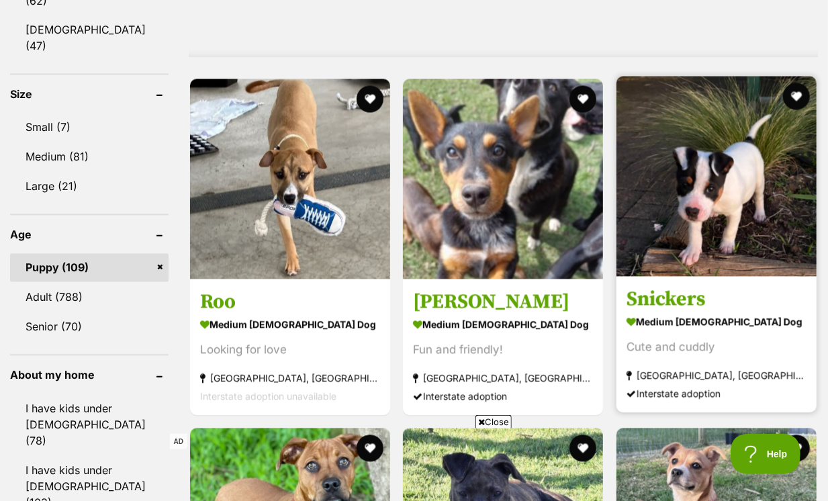
click at [686, 312] on strong "medium [DEMOGRAPHIC_DATA] Dog" at bounding box center [716, 321] width 180 height 19
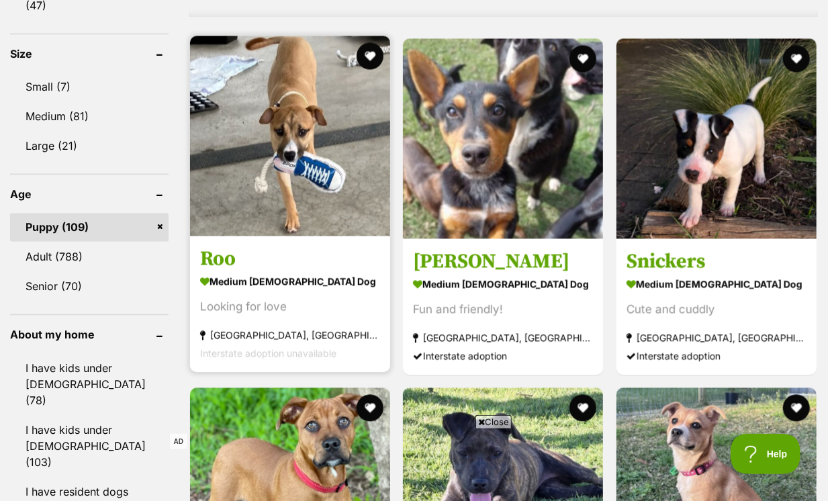
scroll to position [1514, 0]
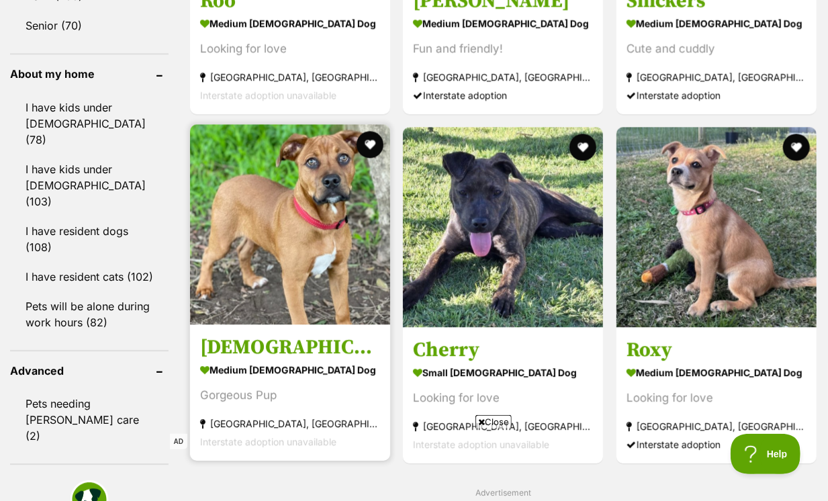
click at [280, 217] on img at bounding box center [290, 224] width 200 height 200
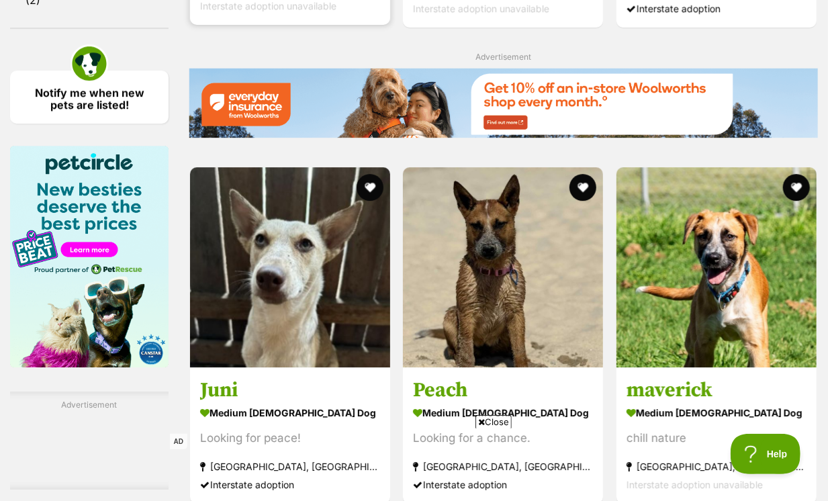
scroll to position [2038, 0]
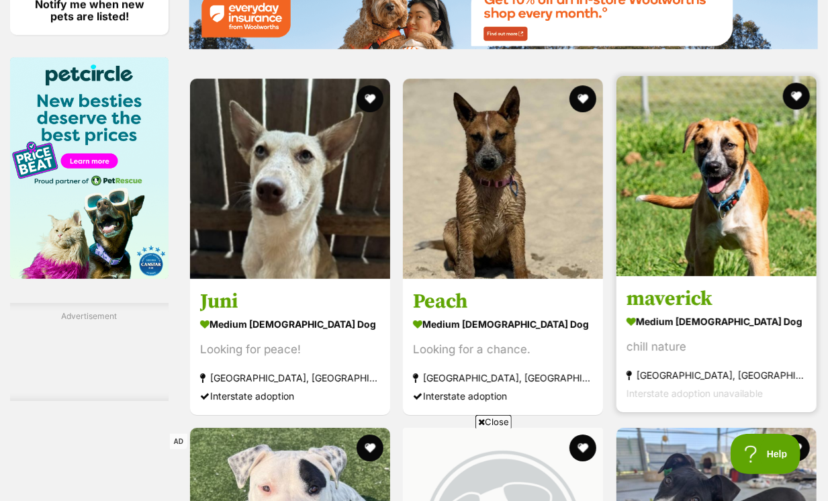
click at [699, 286] on h3 "maverick" at bounding box center [716, 299] width 180 height 26
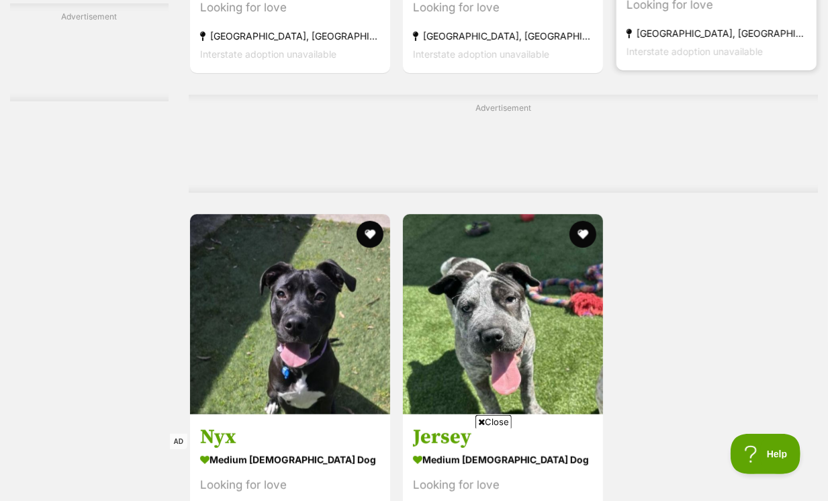
scroll to position [2937, 0]
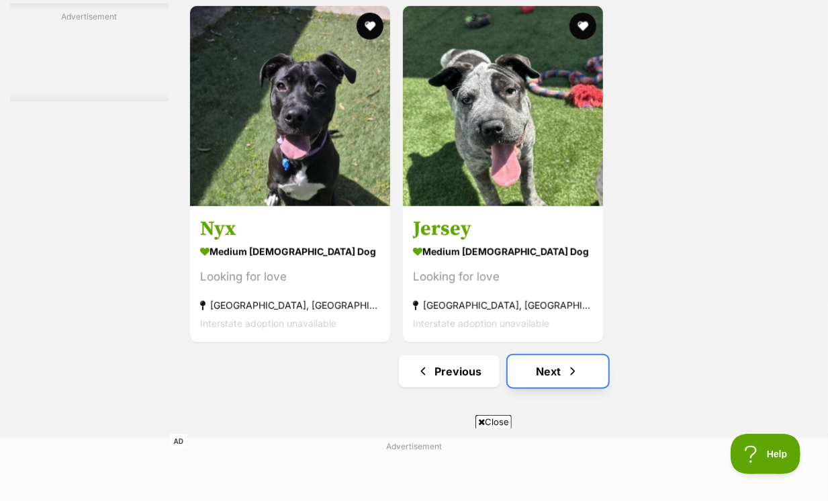
click at [589, 355] on link "Next" at bounding box center [558, 371] width 101 height 32
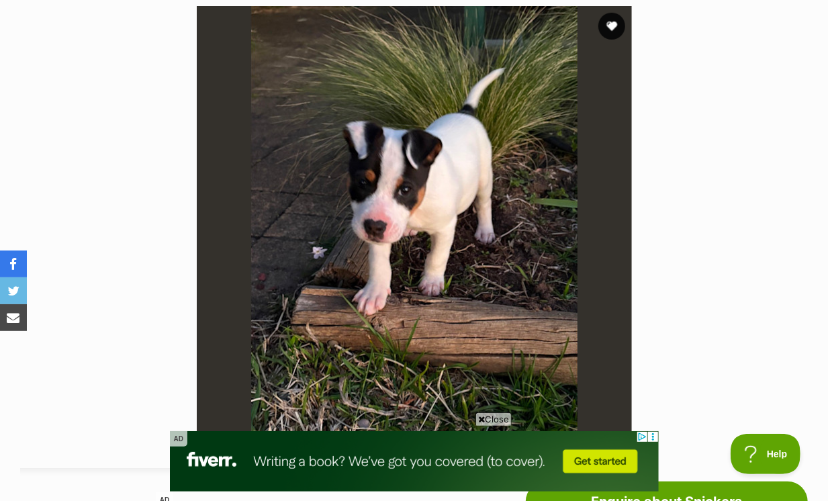
scroll to position [274, 0]
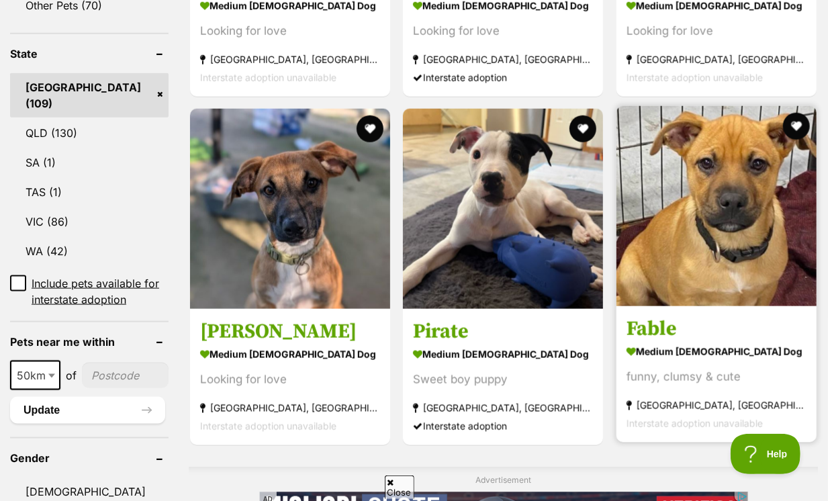
click at [679, 247] on img at bounding box center [716, 206] width 200 height 200
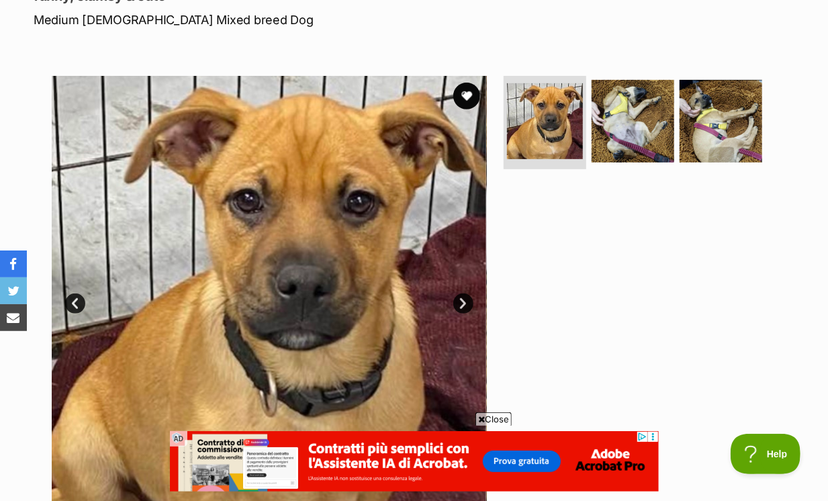
scroll to position [161, 0]
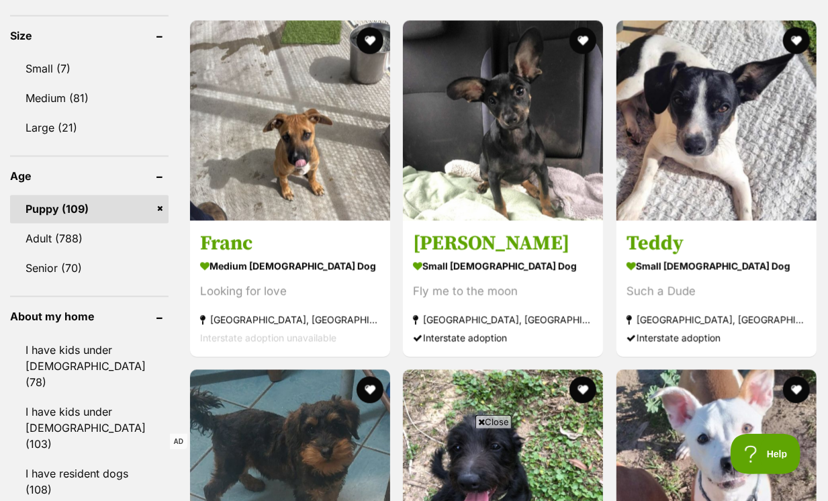
scroll to position [1269, 0]
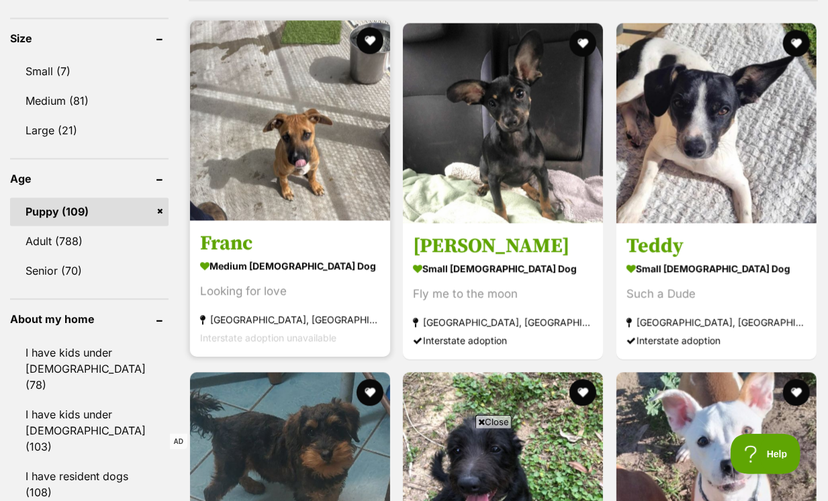
click at [331, 230] on h3 "Franc" at bounding box center [290, 243] width 180 height 26
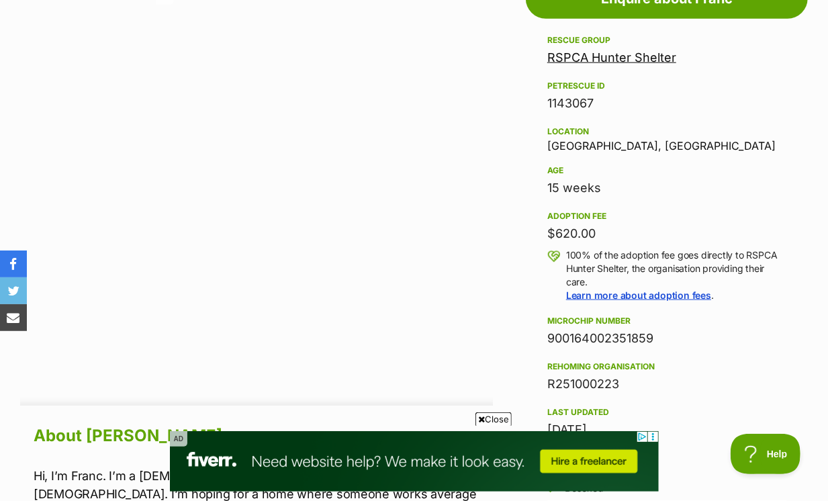
scroll to position [694, 0]
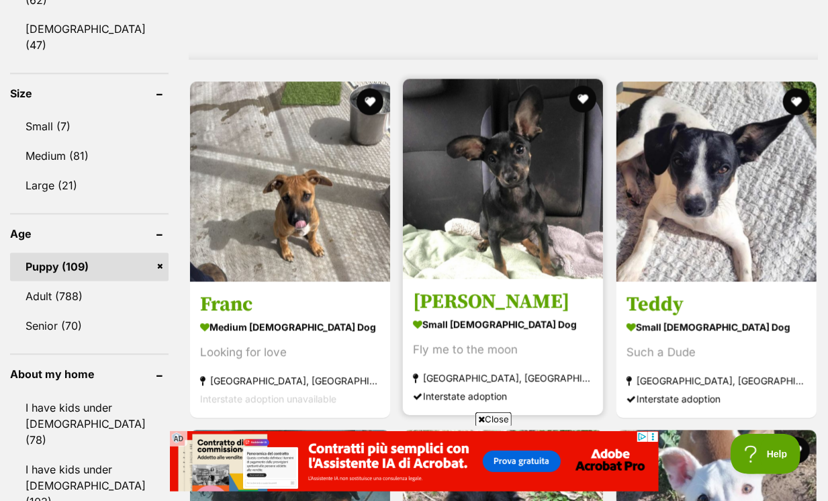
scroll to position [1220, 0]
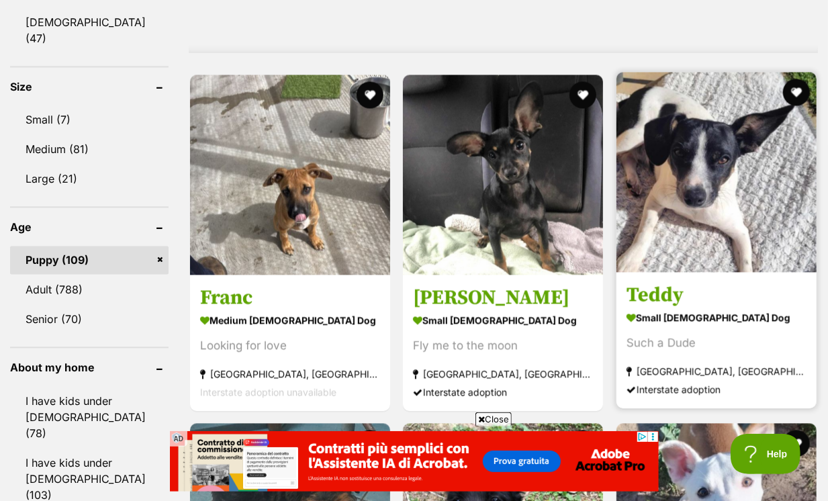
click at [696, 222] on img at bounding box center [716, 173] width 200 height 200
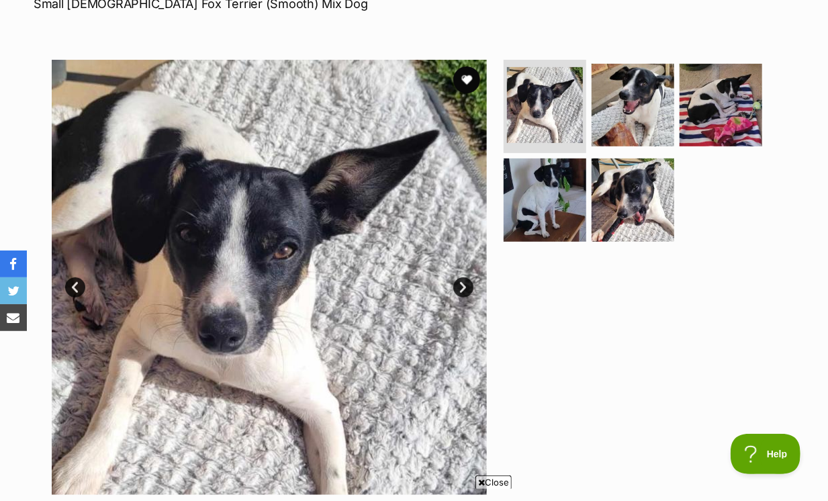
scroll to position [203, 0]
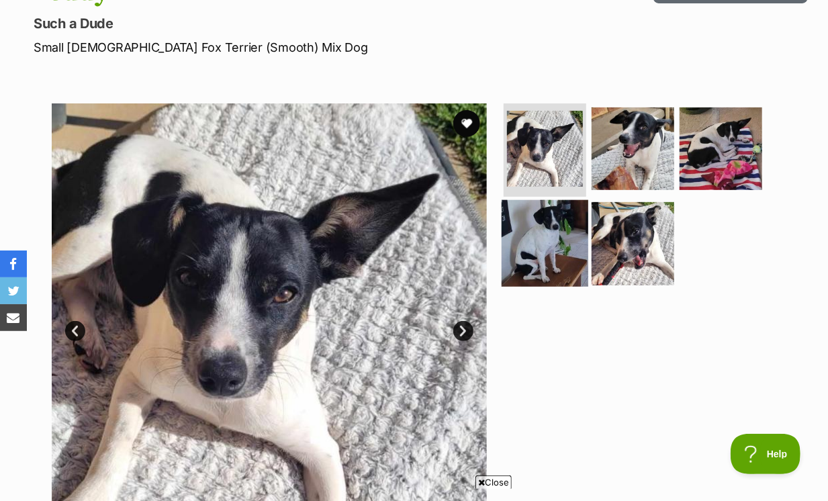
click at [557, 200] on img at bounding box center [544, 243] width 87 height 87
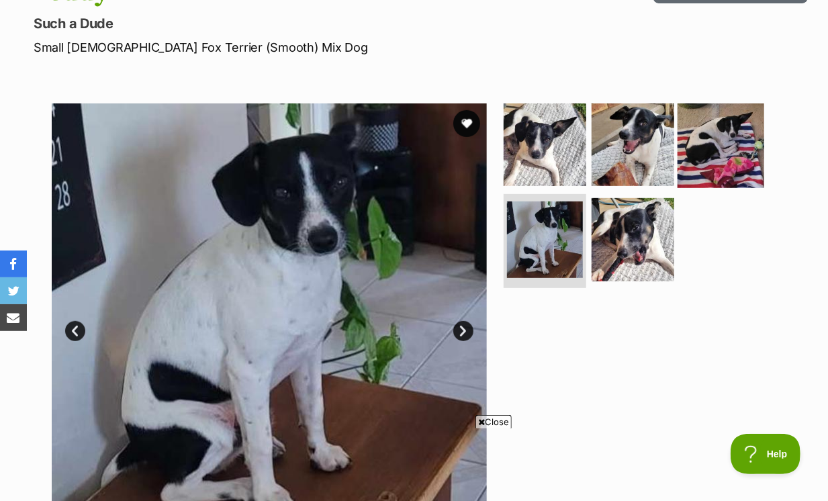
click at [734, 134] on img at bounding box center [720, 144] width 87 height 87
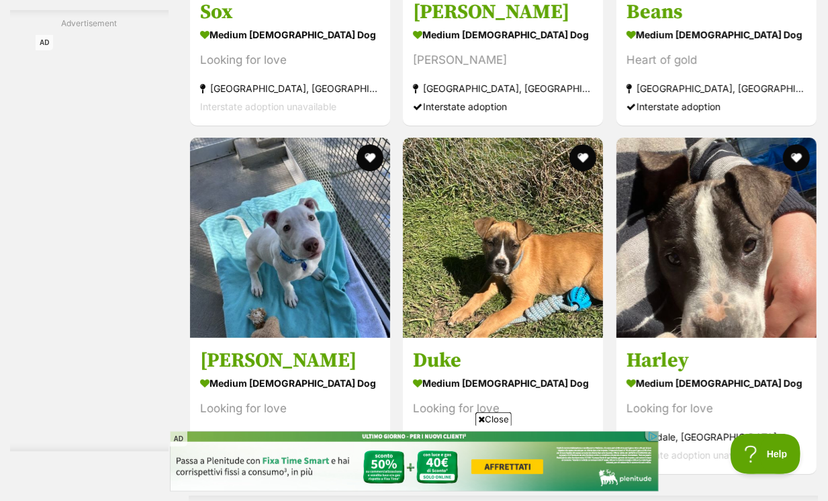
scroll to position [2373, 0]
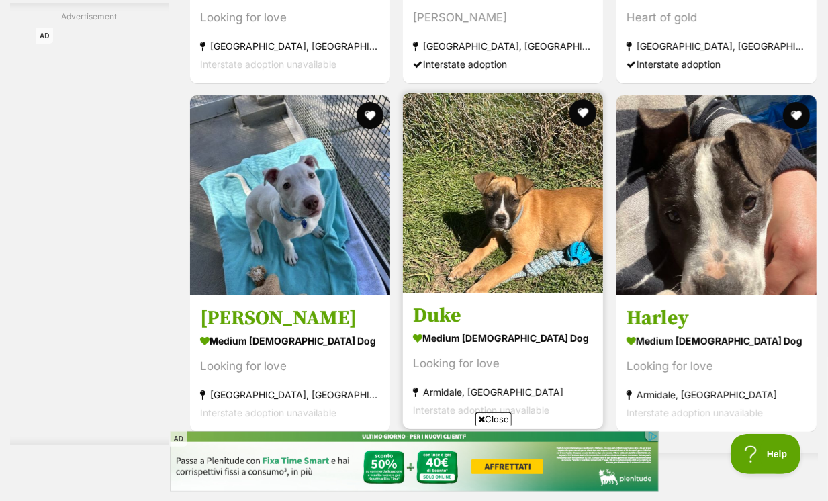
click at [510, 222] on img at bounding box center [503, 193] width 200 height 200
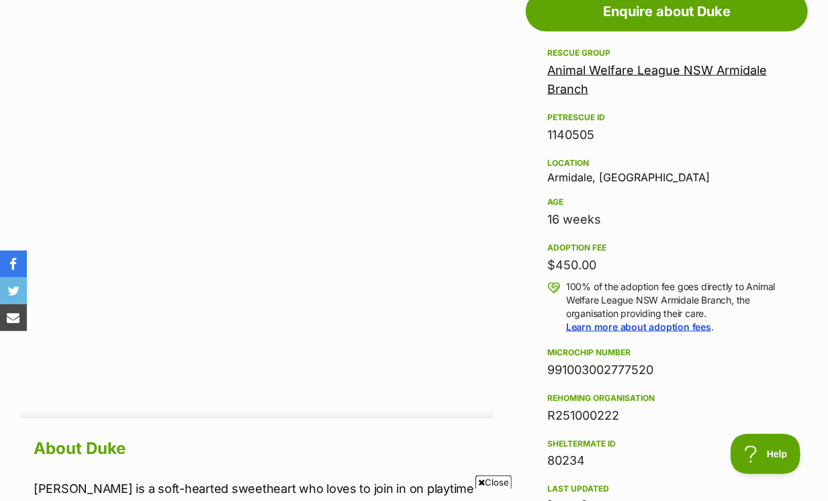
scroll to position [612, 0]
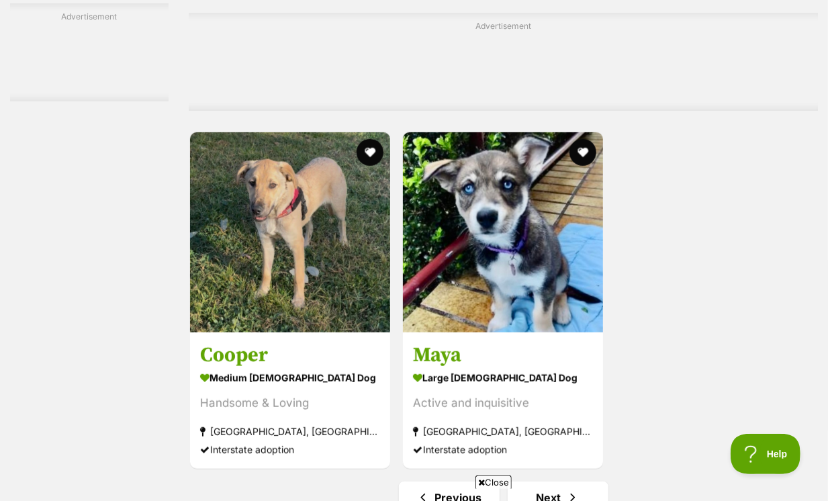
scroll to position [2861, 0]
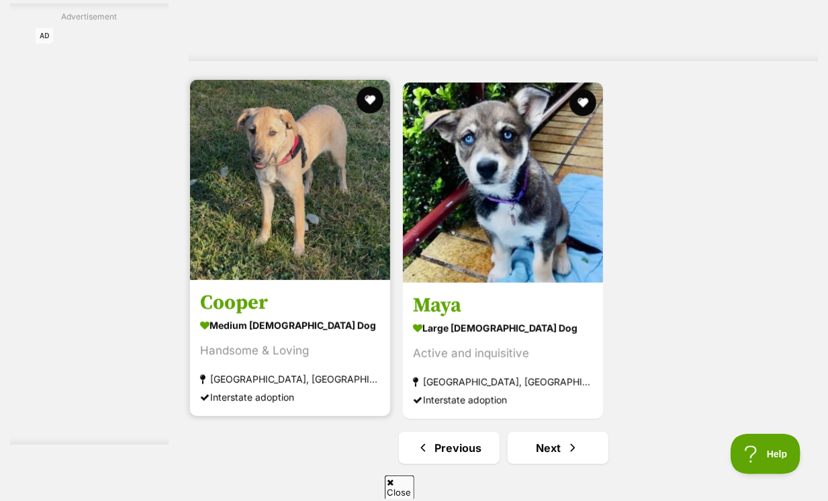
click at [370, 289] on h3 "Cooper" at bounding box center [290, 302] width 180 height 26
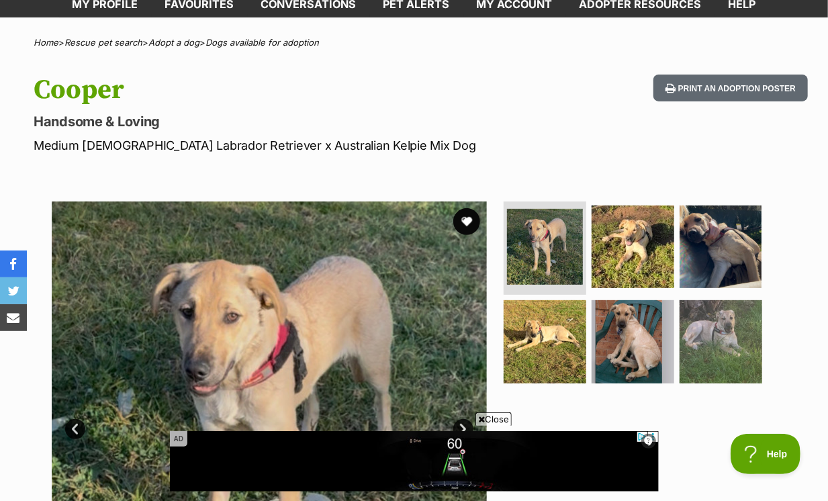
scroll to position [166, 0]
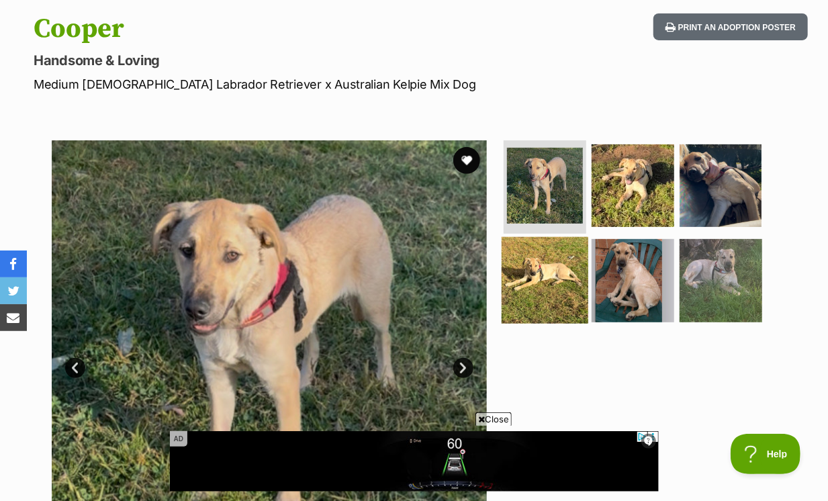
click at [564, 259] on img at bounding box center [544, 280] width 87 height 87
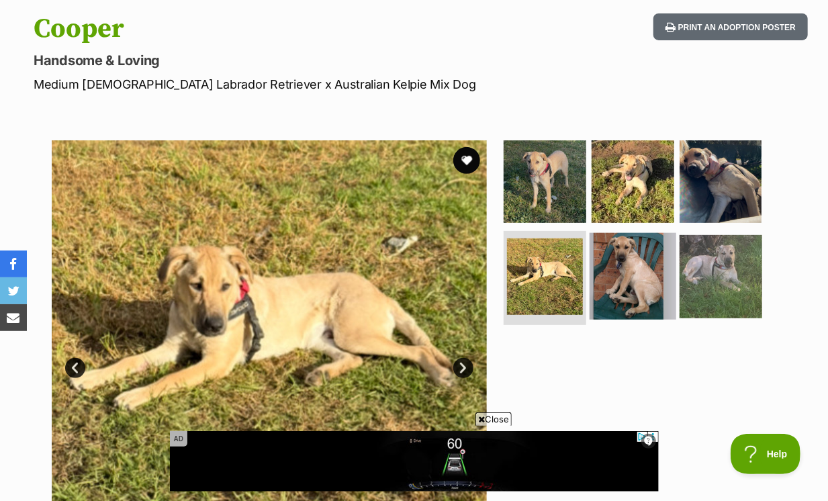
click at [670, 238] on img at bounding box center [632, 276] width 87 height 87
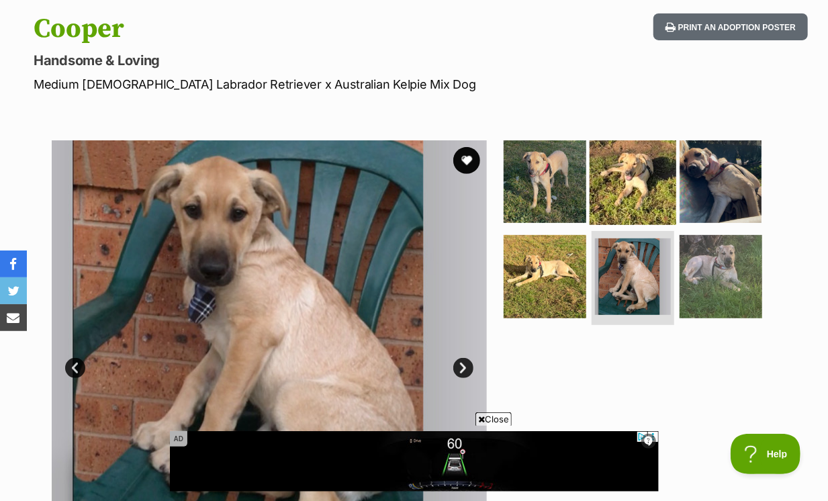
click at [639, 151] on img at bounding box center [632, 181] width 87 height 87
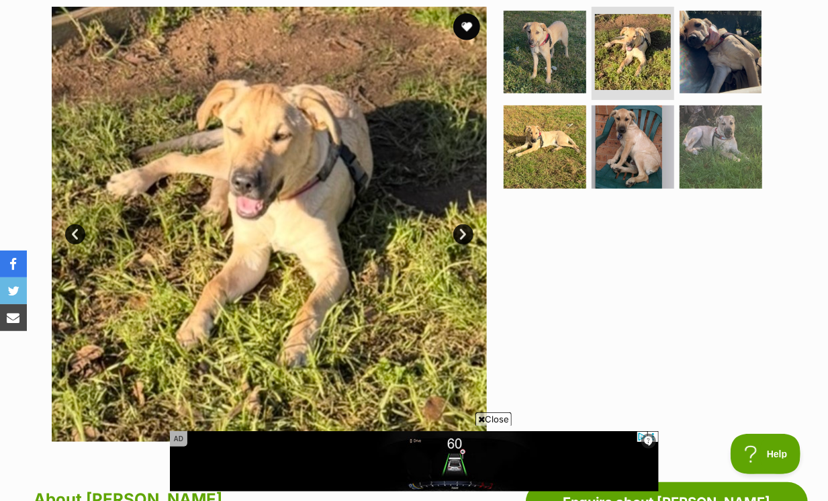
scroll to position [346, 0]
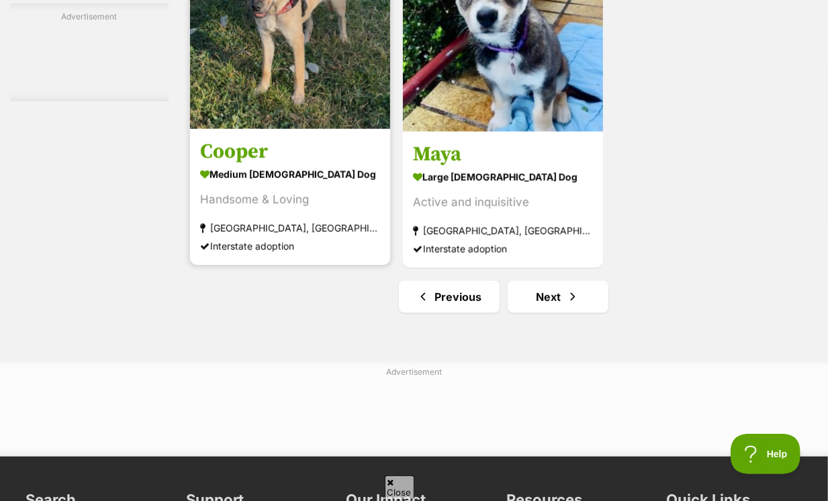
scroll to position [3204, 0]
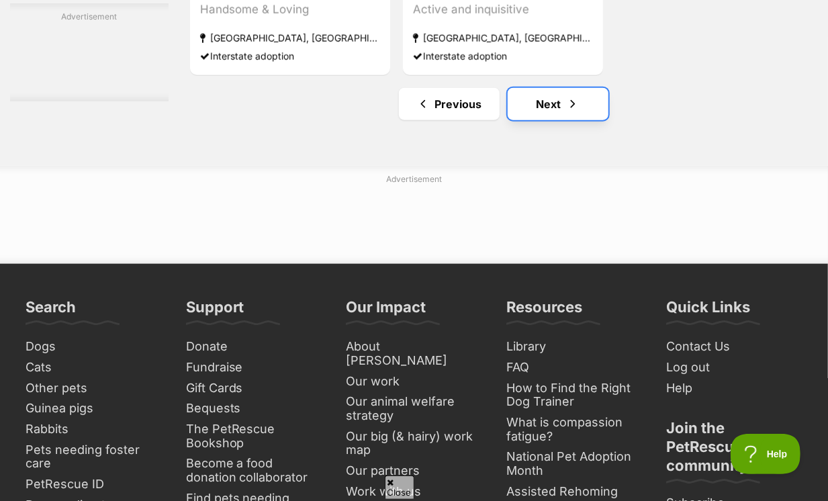
click at [542, 88] on link "Next" at bounding box center [558, 104] width 101 height 32
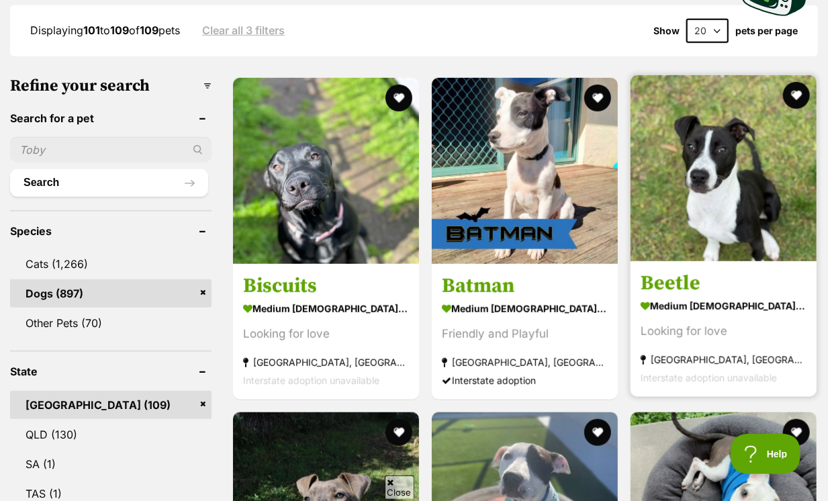
click at [673, 250] on link at bounding box center [723, 256] width 186 height 13
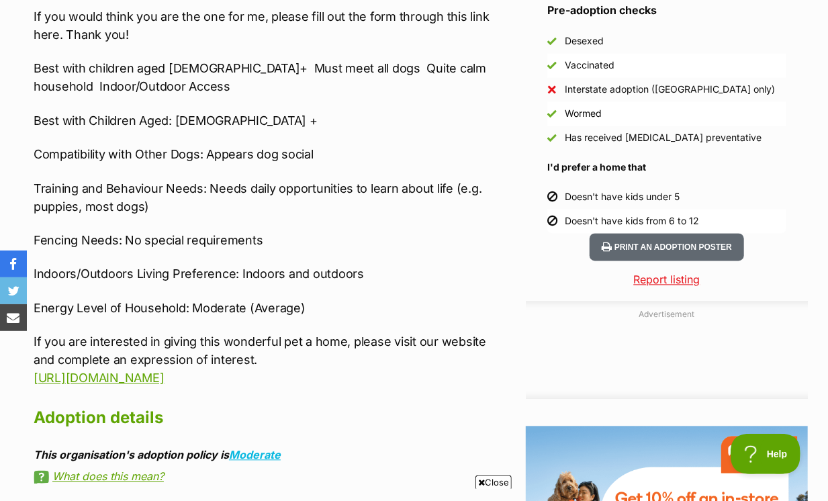
scroll to position [802, 0]
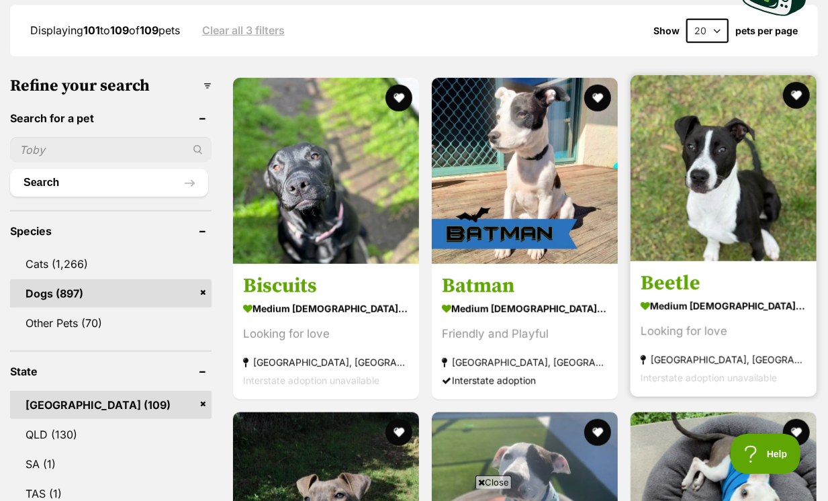
click at [773, 196] on img at bounding box center [723, 168] width 186 height 186
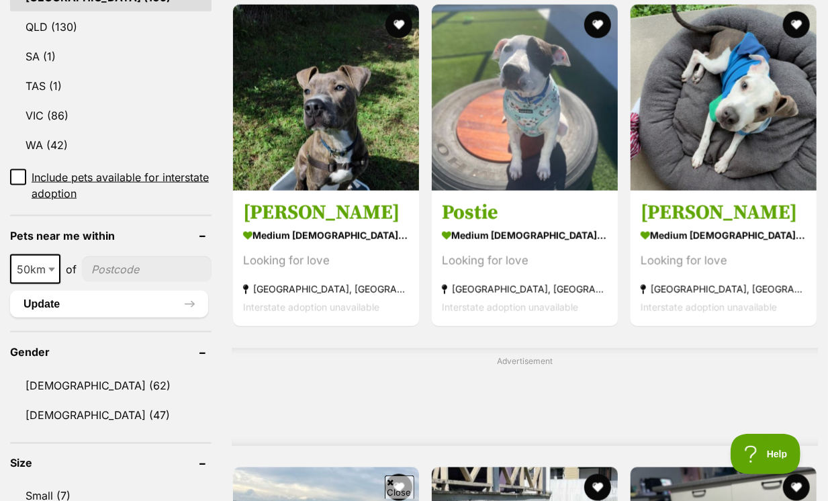
scroll to position [799, 0]
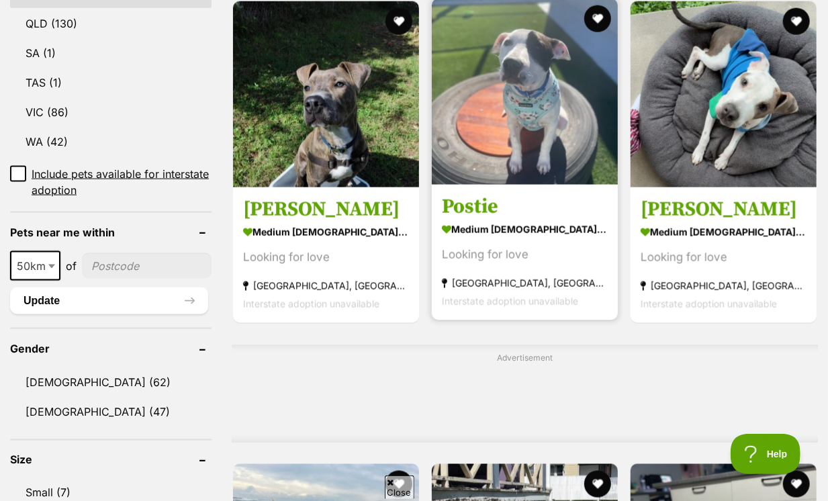
click at [499, 220] on strong "medium [DEMOGRAPHIC_DATA] Dog" at bounding box center [525, 229] width 166 height 19
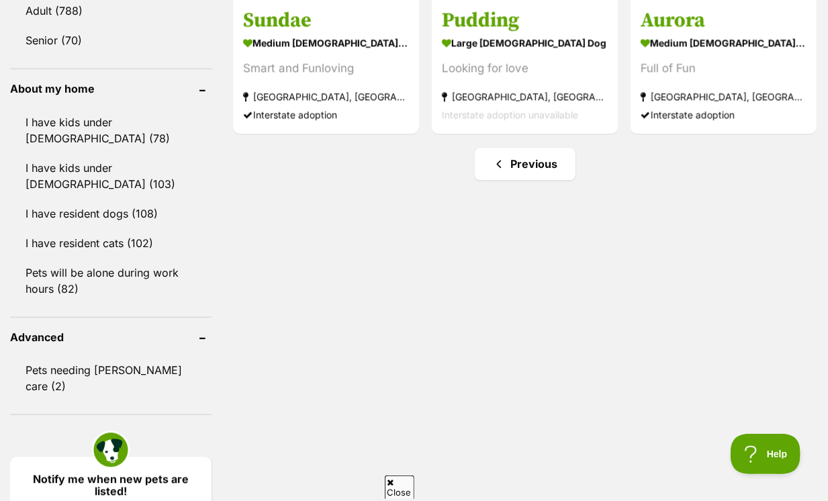
scroll to position [1407, 0]
